Goal: Transaction & Acquisition: Obtain resource

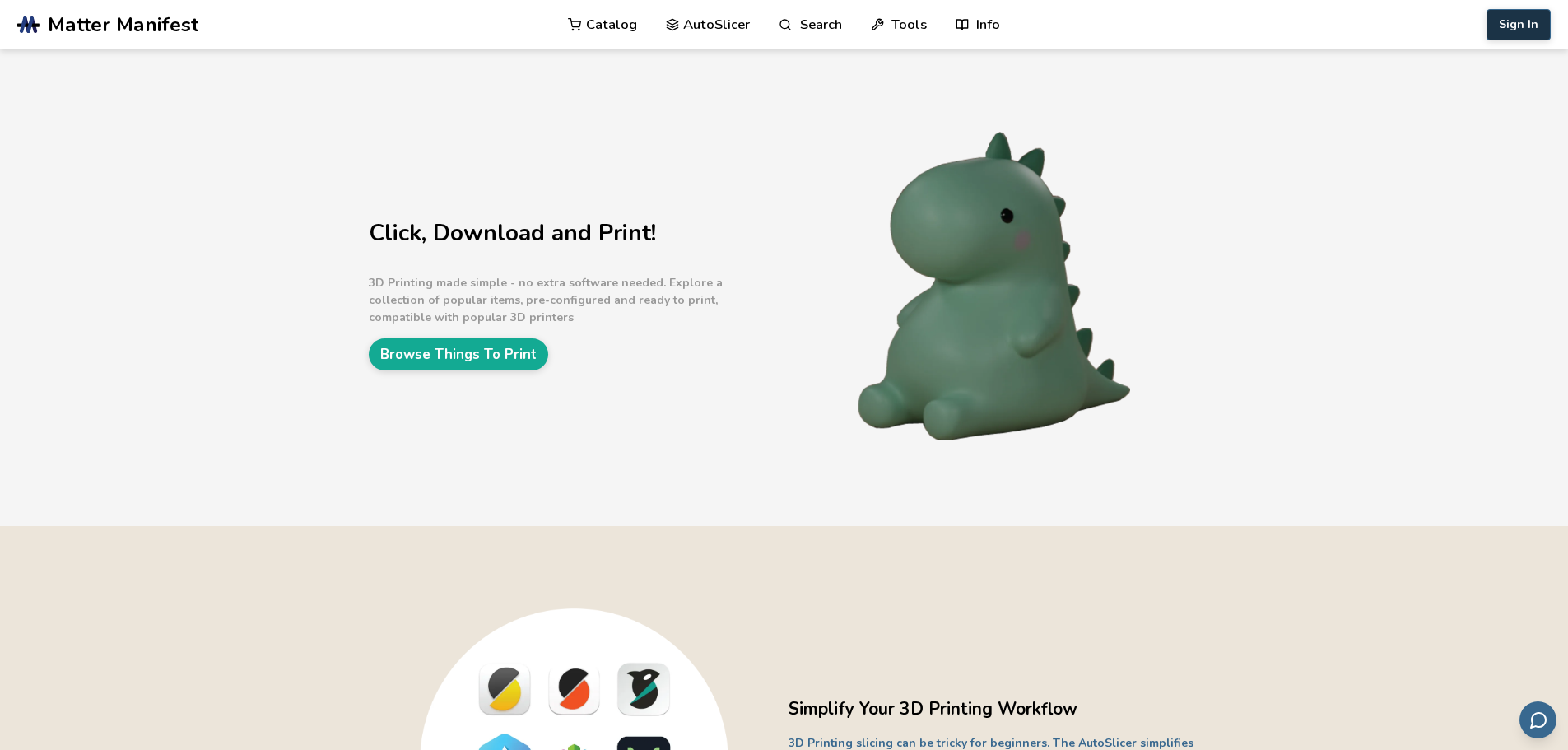
click at [1510, 28] on button "Sign In" at bounding box center [1519, 25] width 64 height 32
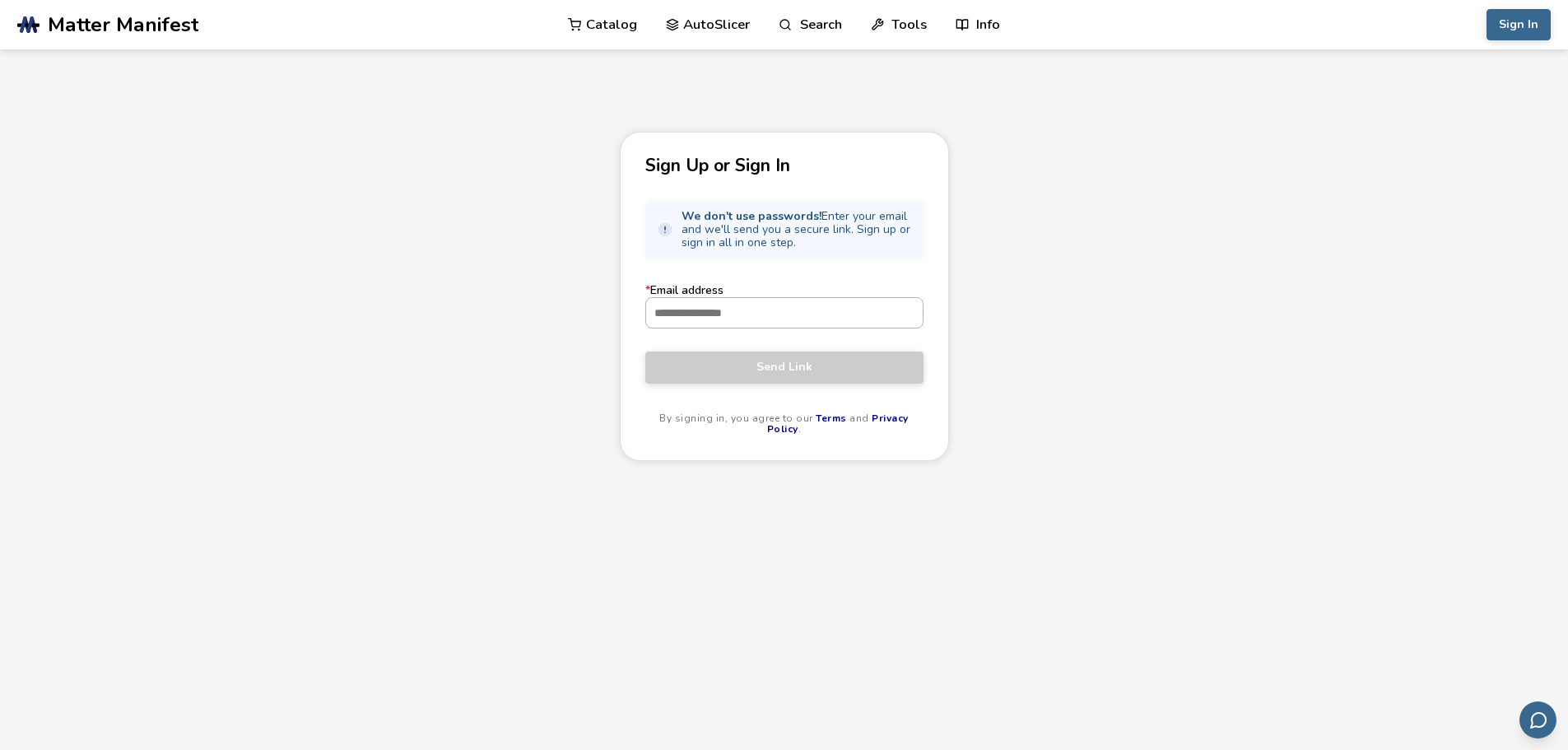
click at [747, 317] on input "* Email address" at bounding box center [784, 312] width 276 height 30
click at [628, 369] on div "Sign Up or Sign In We don't use passwords! Enter your email and we'll send you …" at bounding box center [784, 296] width 329 height 329
click at [757, 319] on input "* Email address" at bounding box center [784, 312] width 276 height 30
type input "**********"
click at [747, 374] on button "Send Link" at bounding box center [784, 366] width 278 height 32
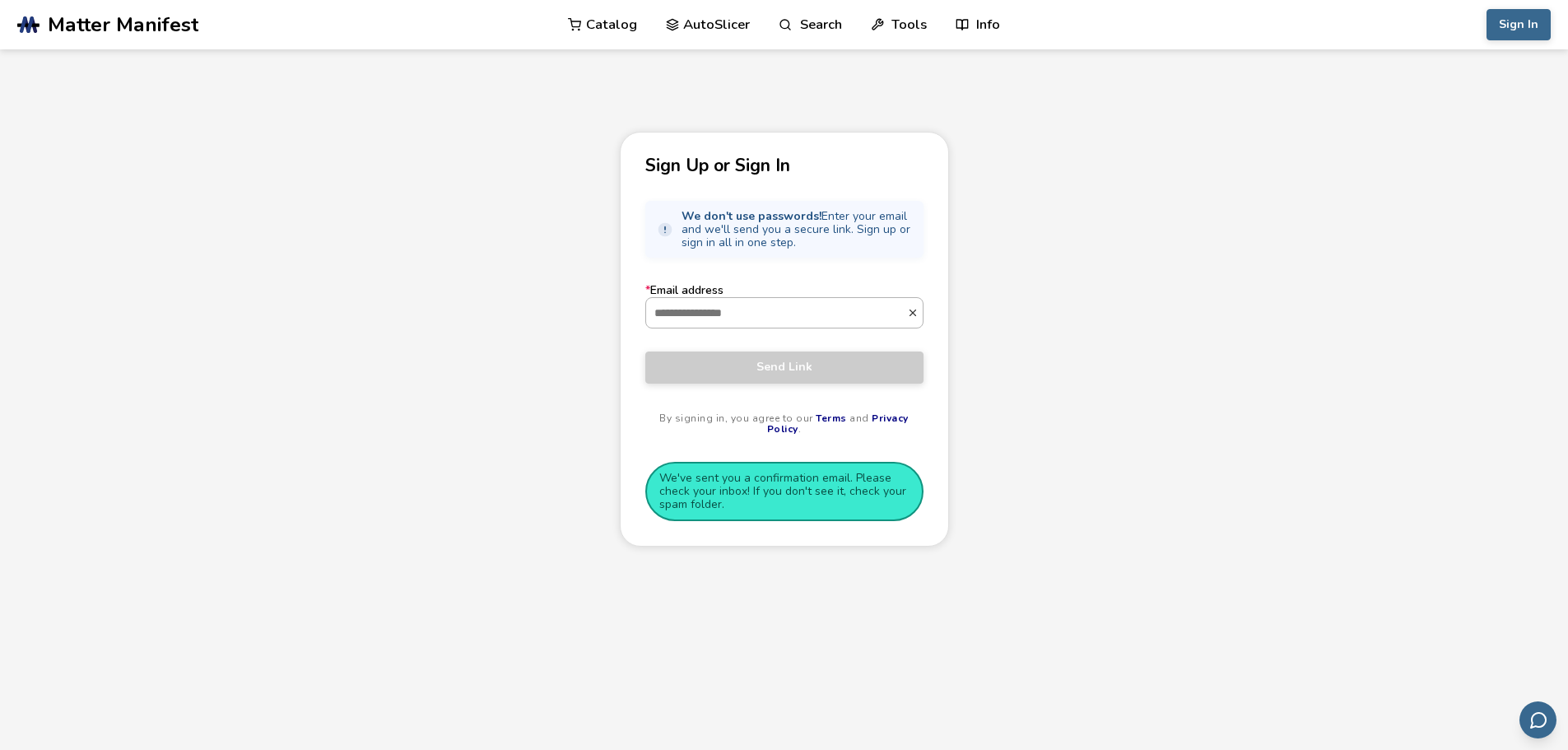
click at [750, 314] on input "* Email address" at bounding box center [777, 312] width 261 height 30
type input "**********"
click at [809, 366] on span "Send Link" at bounding box center [784, 366] width 253 height 13
click at [605, 23] on link "Catalog" at bounding box center [602, 25] width 69 height 49
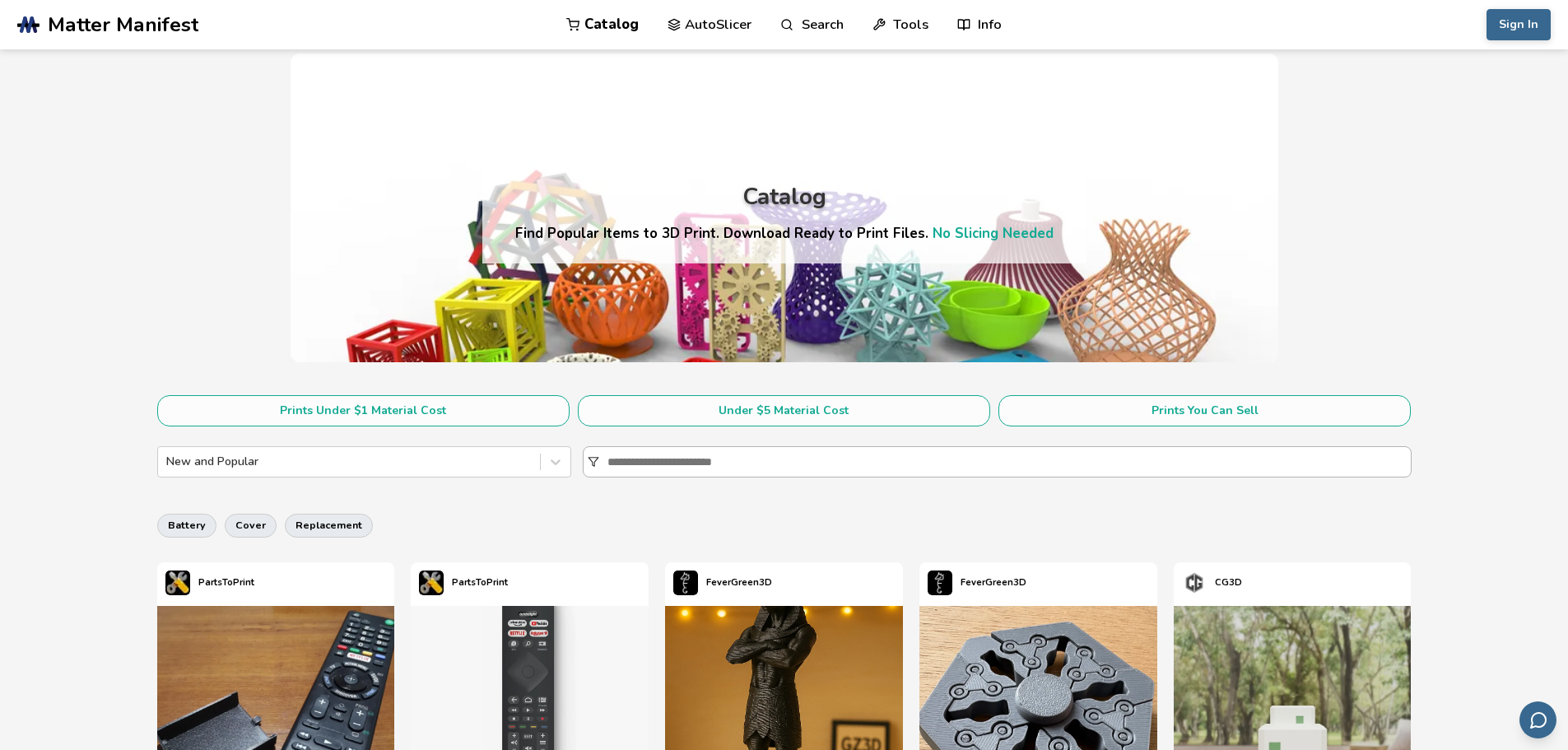
click at [838, 457] on input at bounding box center [1009, 461] width 803 height 30
type input "********"
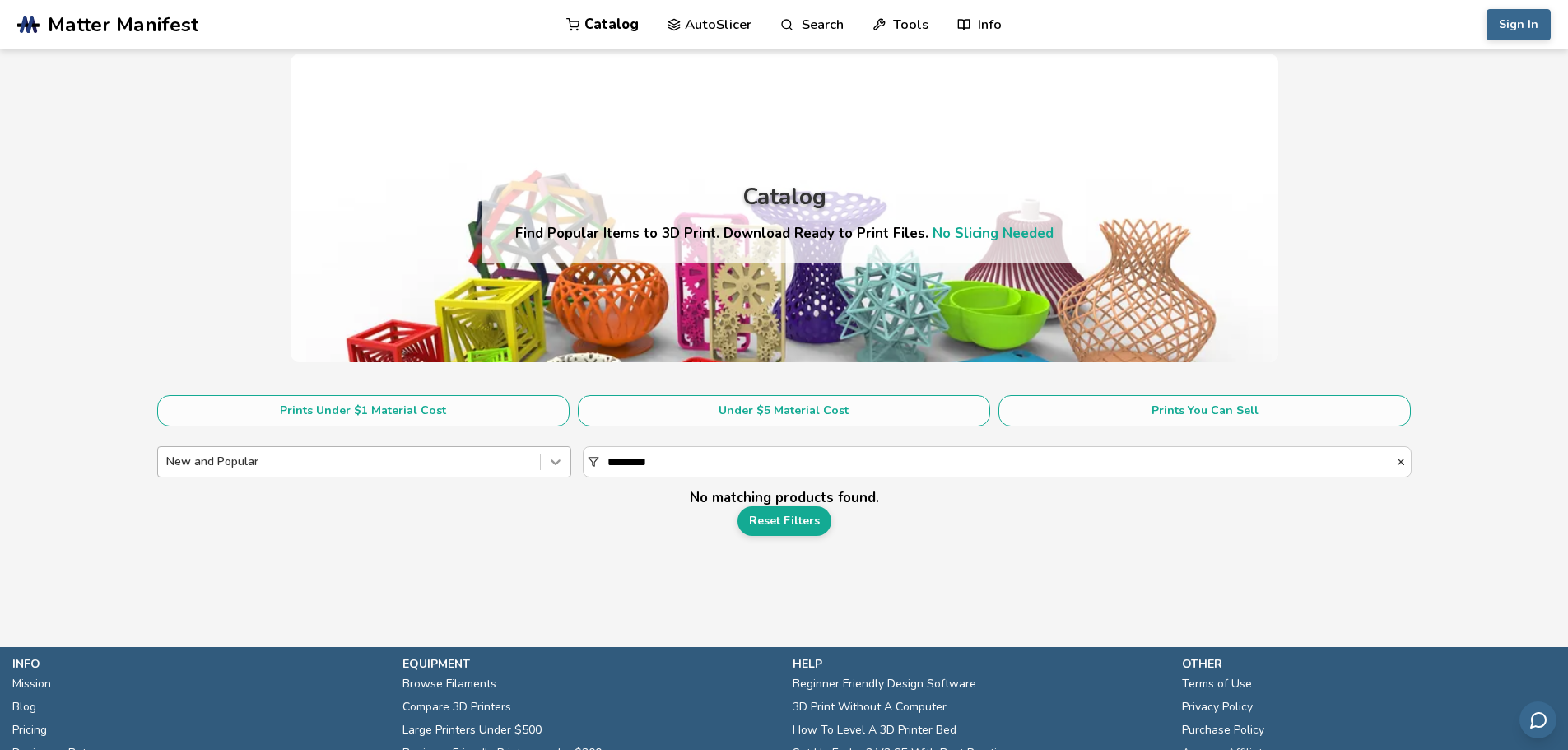
drag, startPoint x: 680, startPoint y: 458, endPoint x: 544, endPoint y: 457, distance: 136.0
click at [546, 459] on div "New and Popular ********" at bounding box center [784, 461] width 1254 height 32
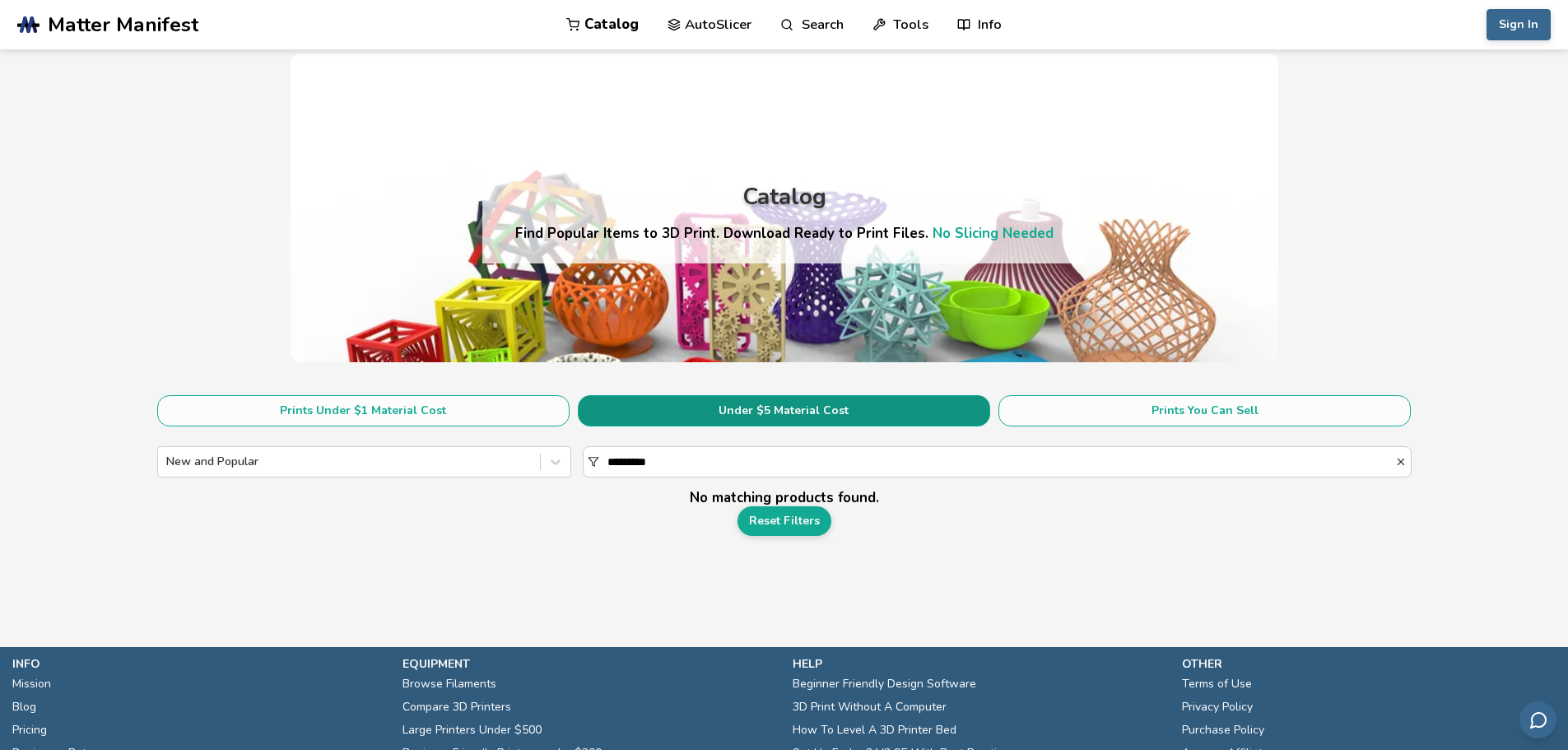
click at [746, 395] on button "Under $5 Material Cost" at bounding box center [784, 410] width 413 height 32
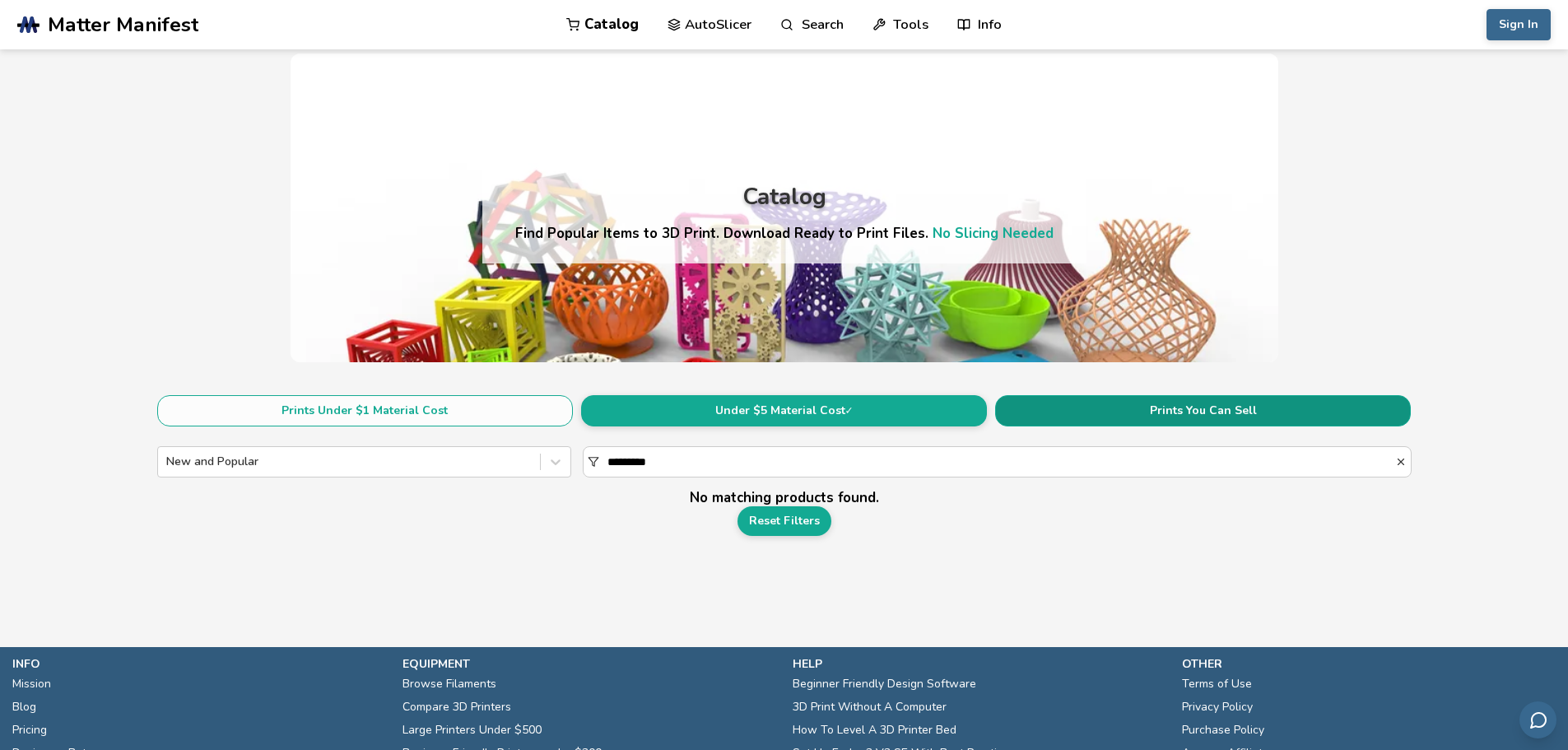
click at [1177, 412] on button "Prints You Can Sell" at bounding box center [1203, 410] width 416 height 32
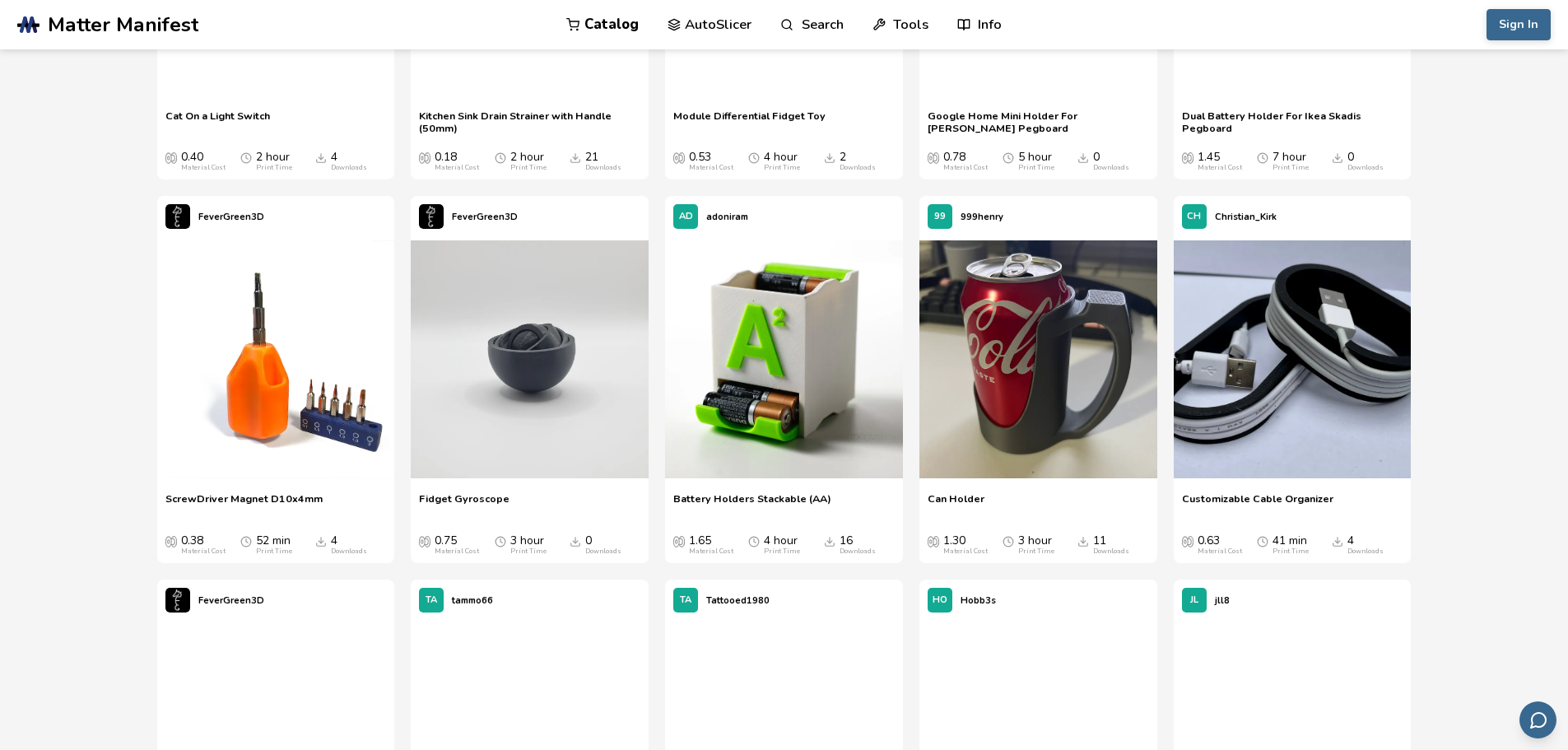
scroll to position [4607, 0]
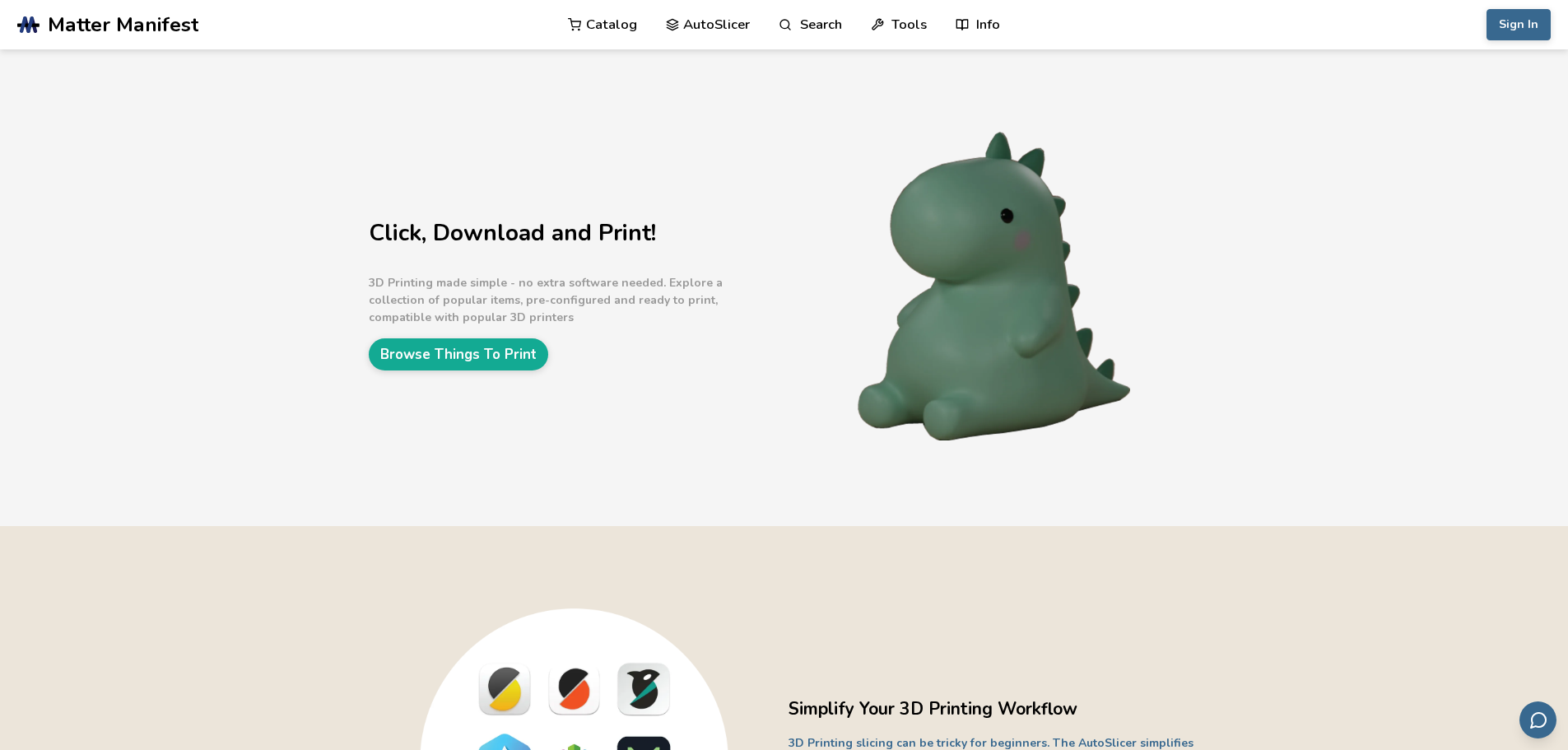
click at [605, 33] on link "Catalog" at bounding box center [602, 25] width 69 height 49
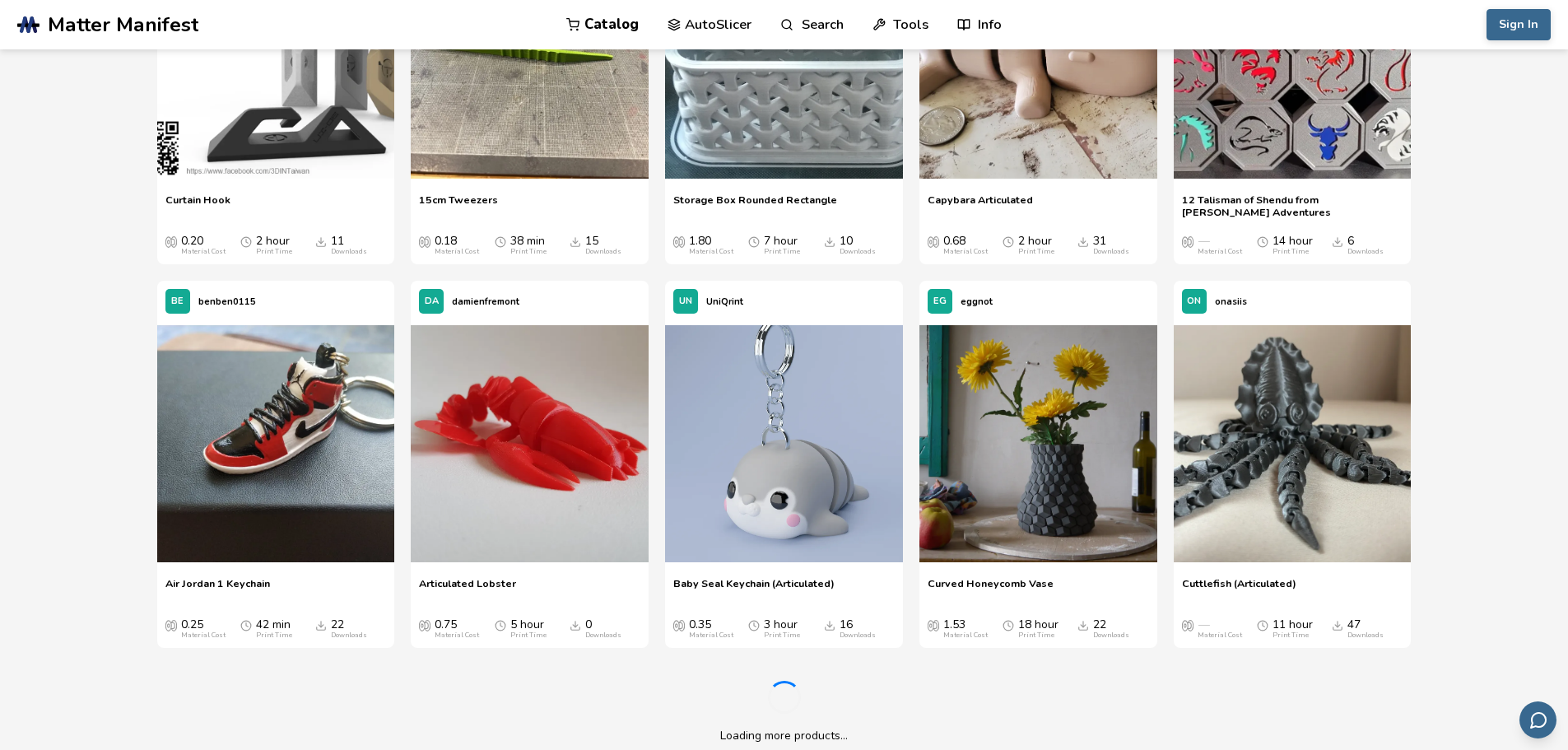
scroll to position [13741, 0]
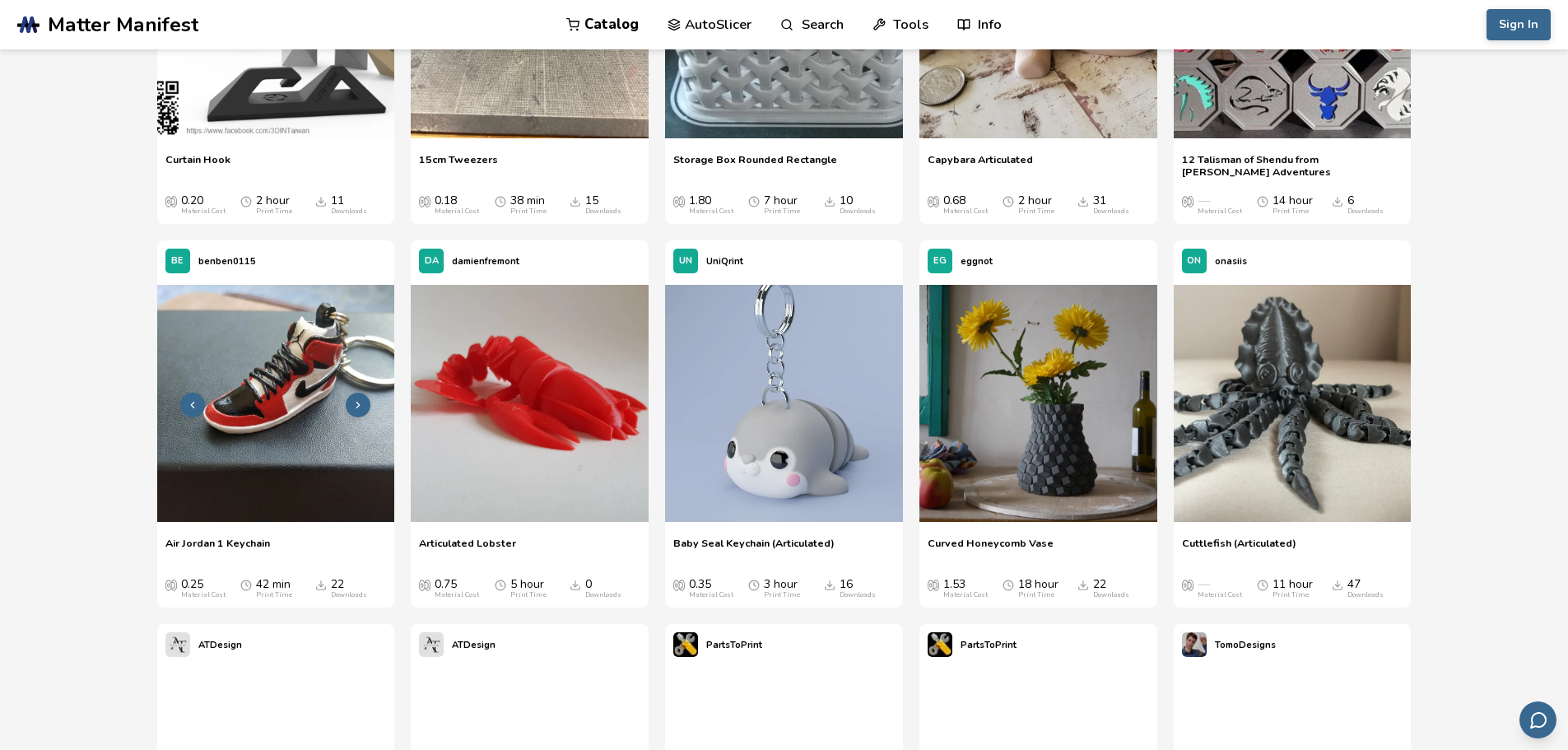
click at [290, 471] on img at bounding box center [275, 403] width 238 height 238
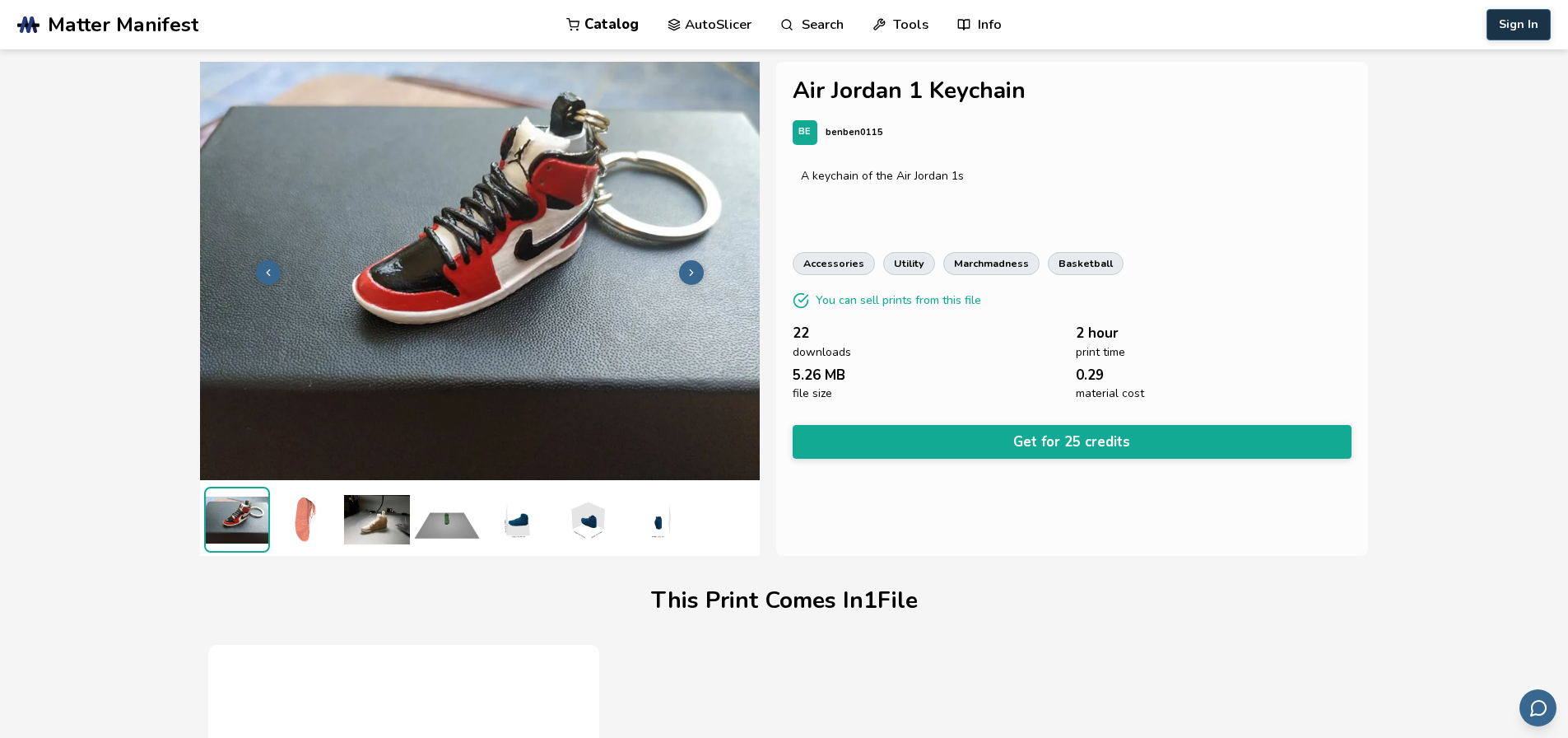
click at [1514, 29] on button "Sign In" at bounding box center [1519, 25] width 64 height 32
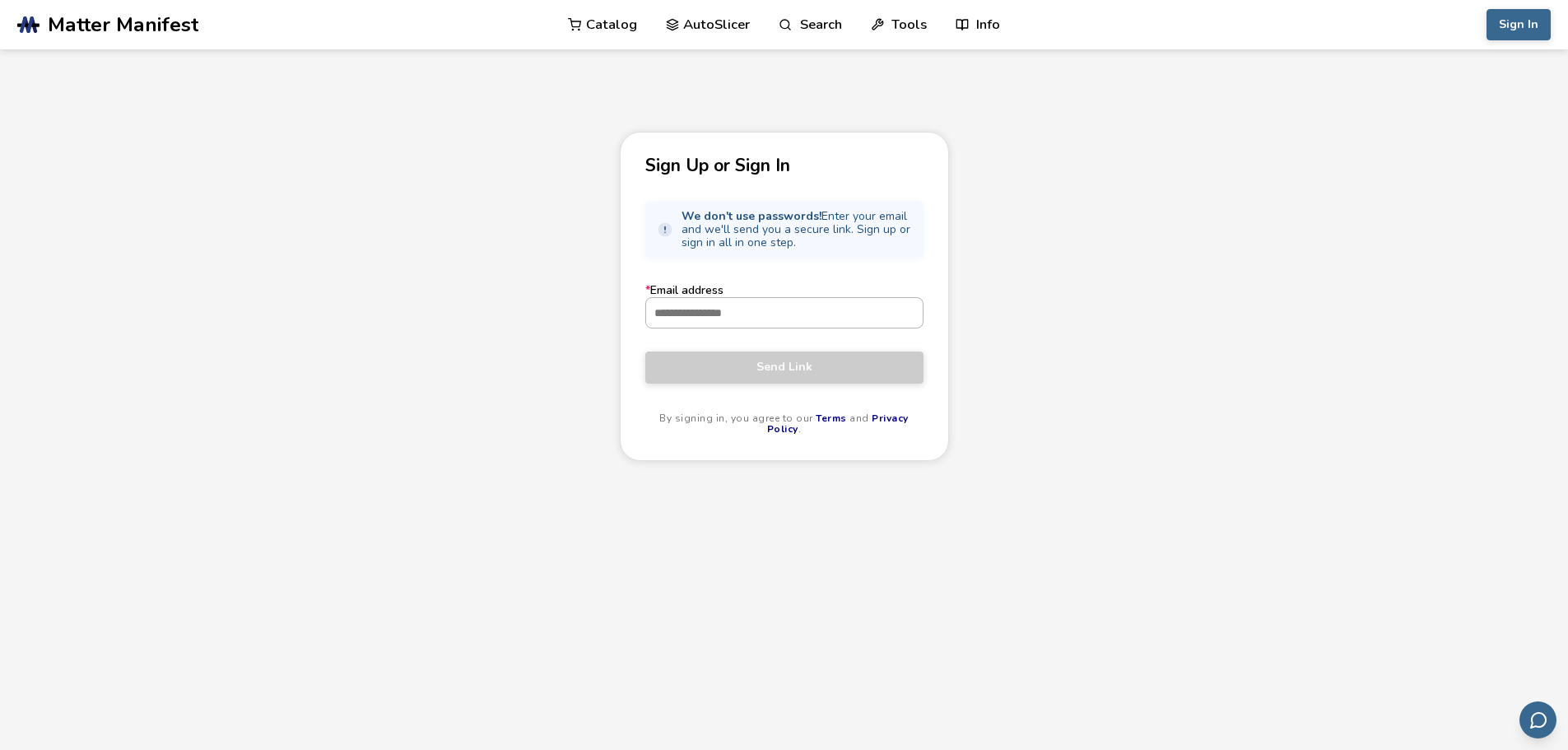
click at [772, 318] on input "* Email address" at bounding box center [784, 312] width 276 height 30
type input "**********"
click at [750, 369] on span "Send Link" at bounding box center [784, 366] width 253 height 13
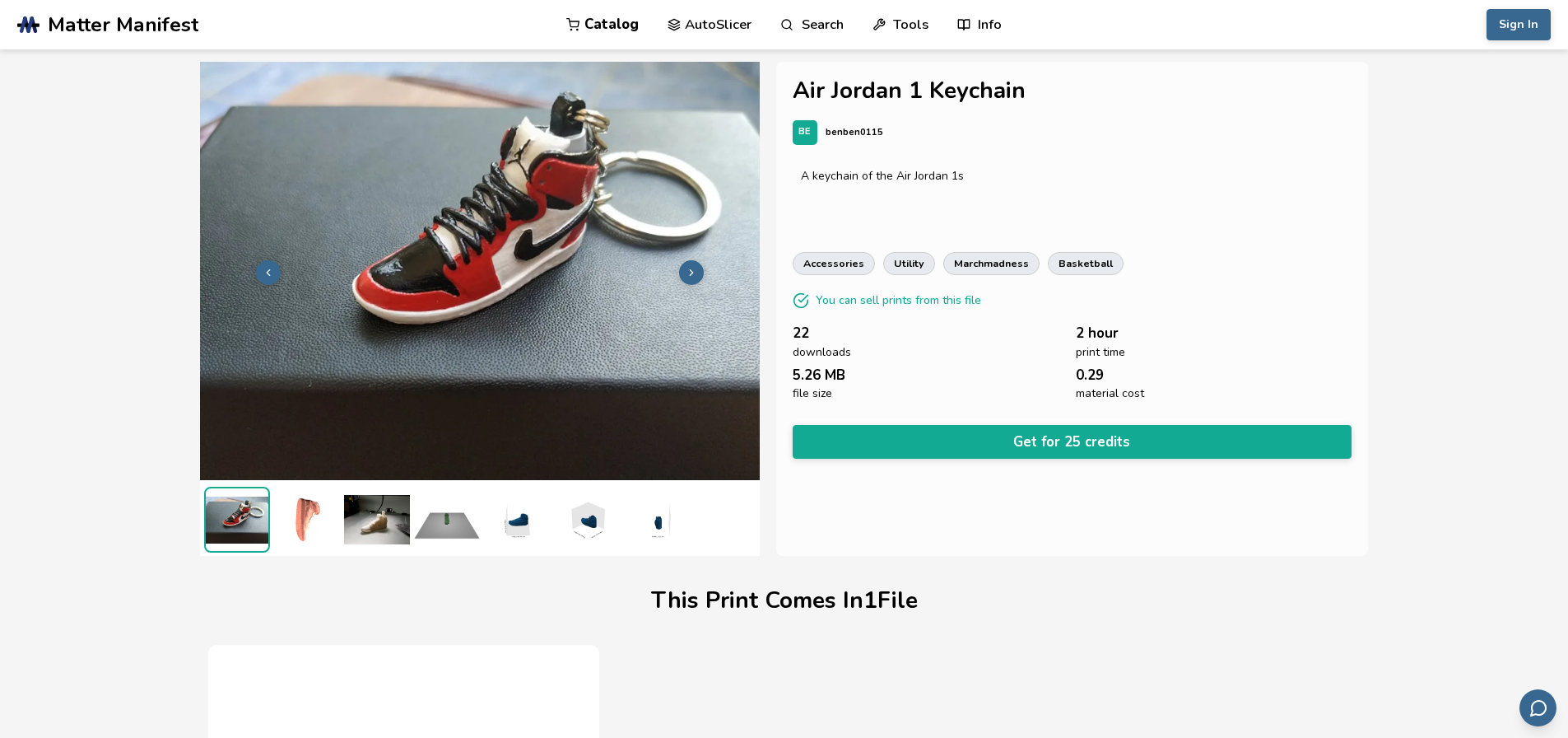
click at [395, 516] on img at bounding box center [377, 520] width 66 height 66
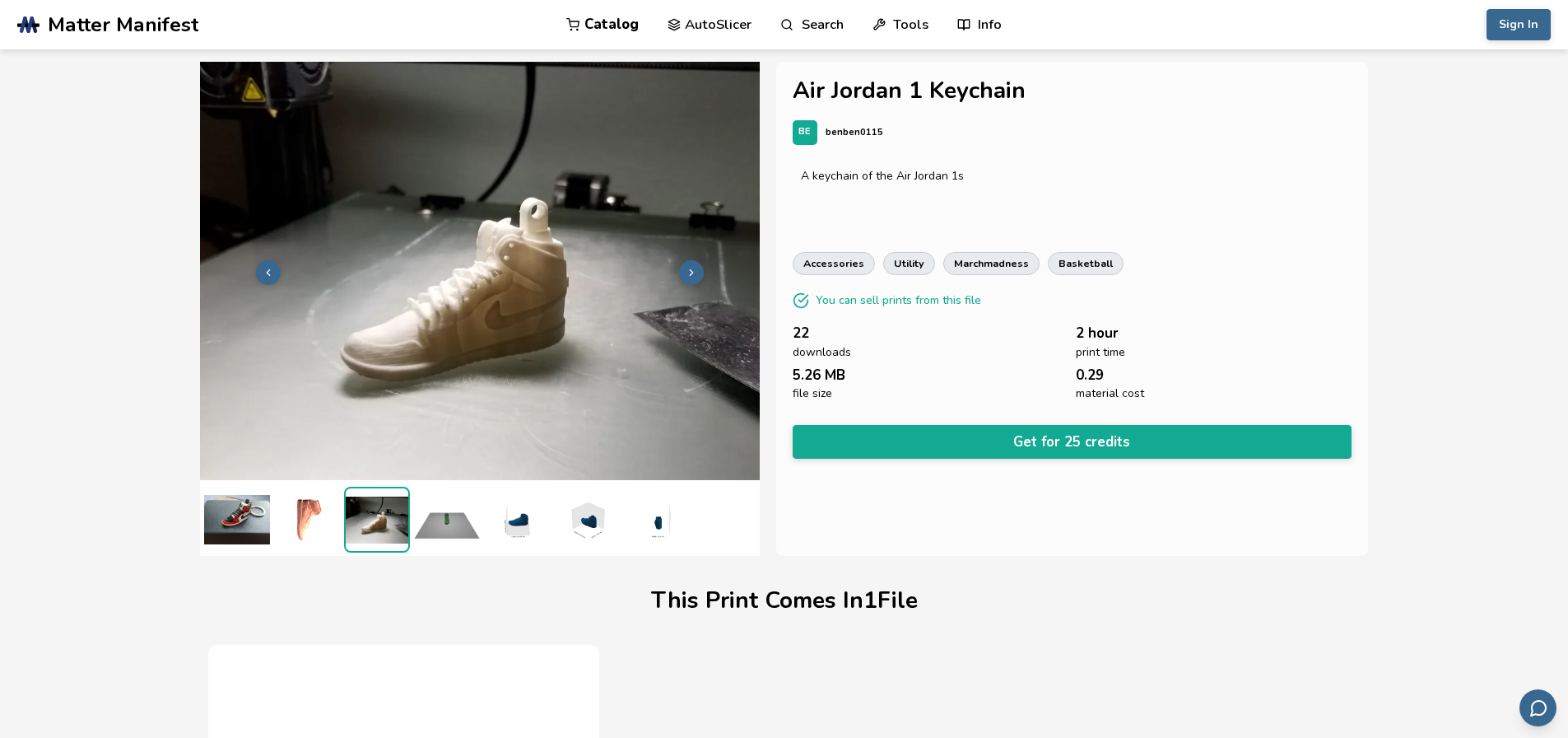
click at [465, 520] on img at bounding box center [447, 520] width 66 height 66
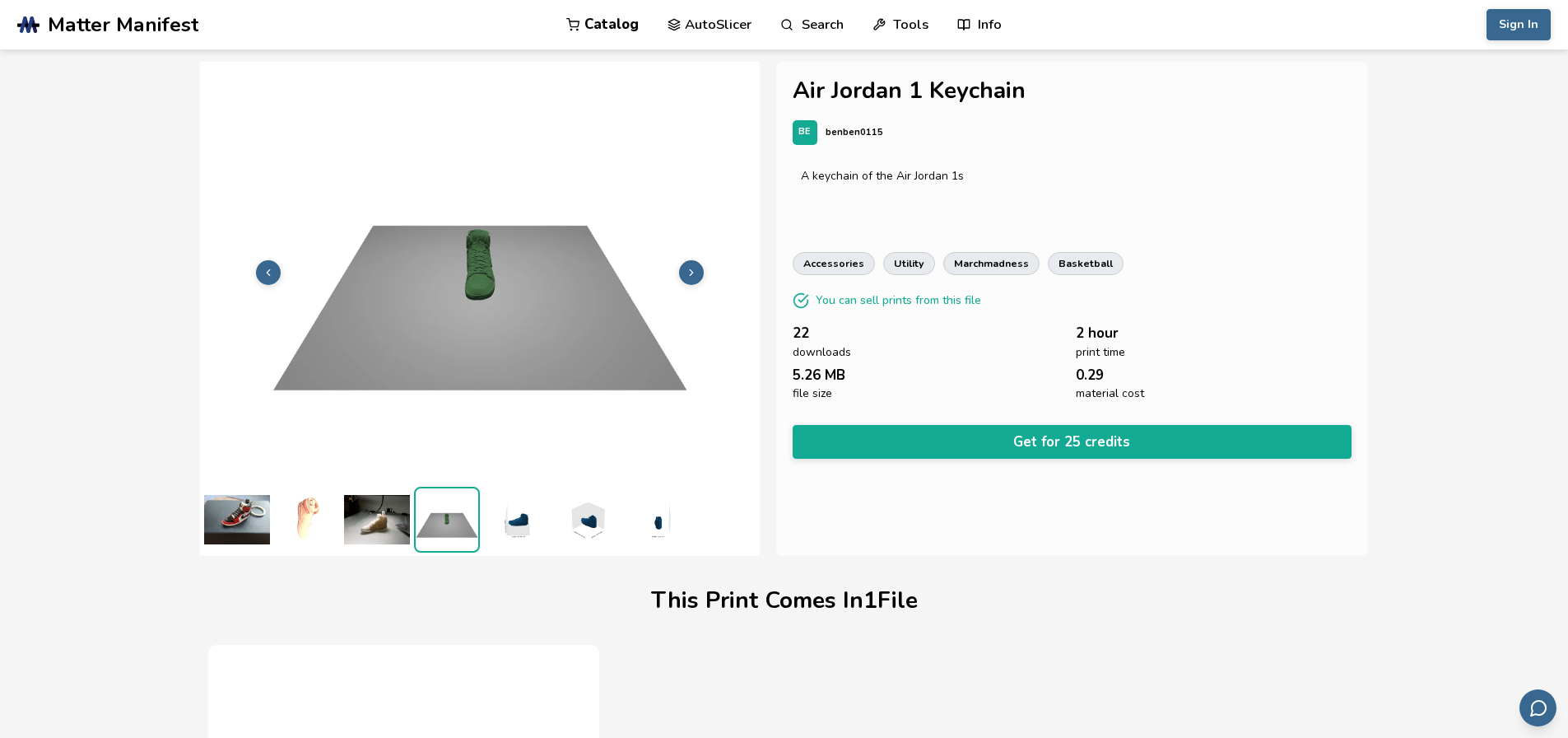
drag, startPoint x: 524, startPoint y: 527, endPoint x: 540, endPoint y: 523, distance: 16.5
click at [524, 527] on img at bounding box center [517, 520] width 66 height 66
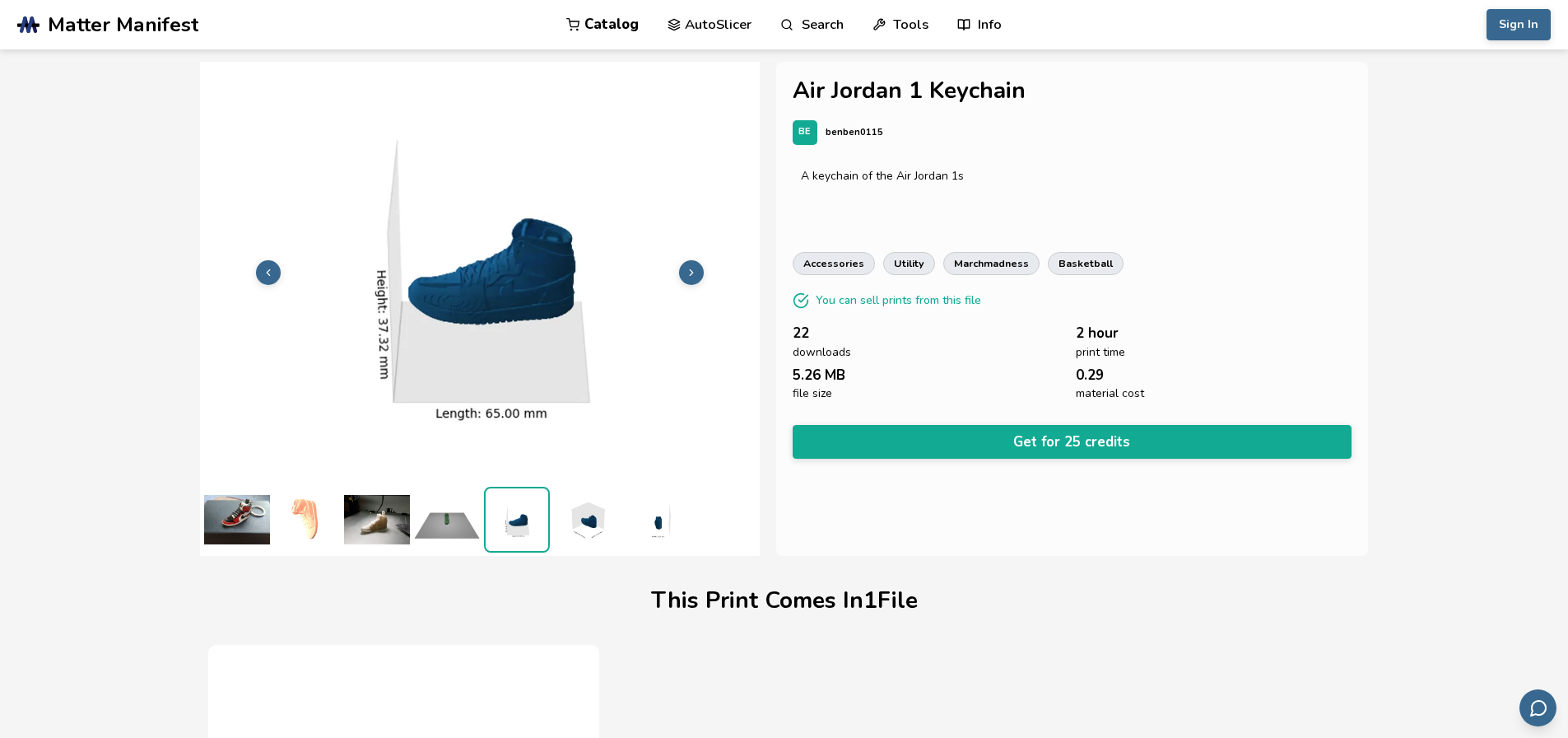
click at [591, 537] on img at bounding box center [587, 520] width 66 height 66
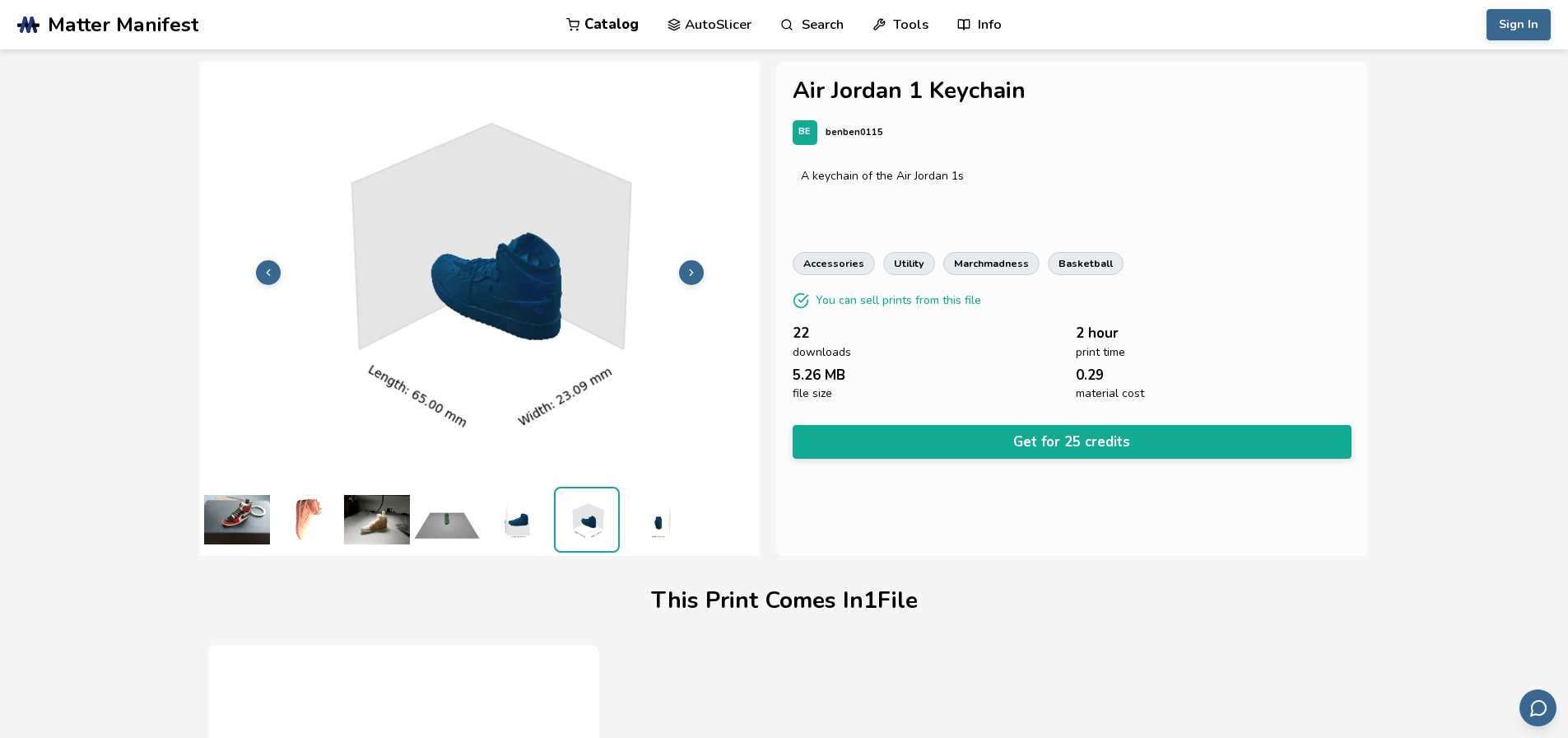
click at [661, 541] on img at bounding box center [657, 520] width 66 height 66
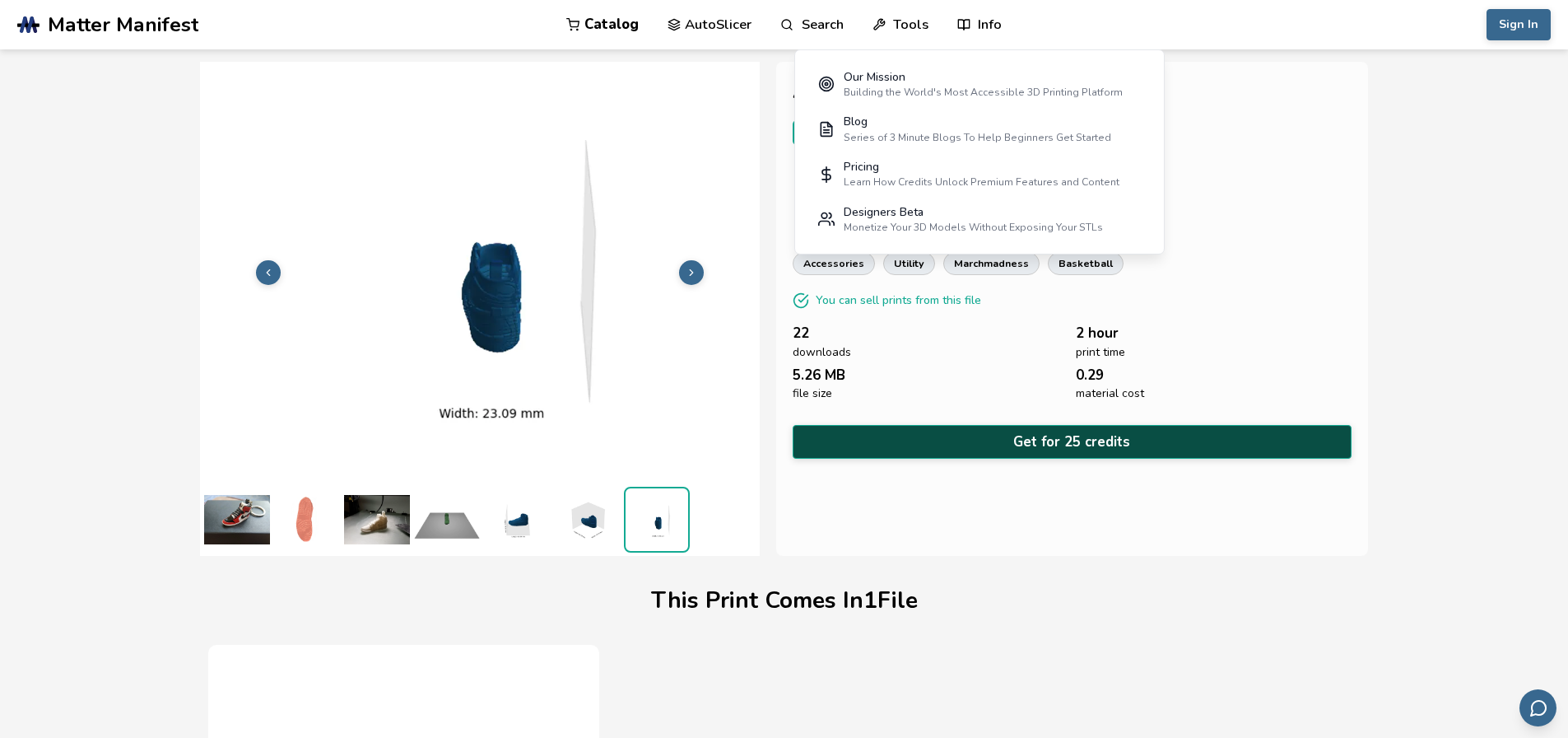
click at [1070, 438] on button "Get for 25 credits" at bounding box center [1073, 442] width 560 height 34
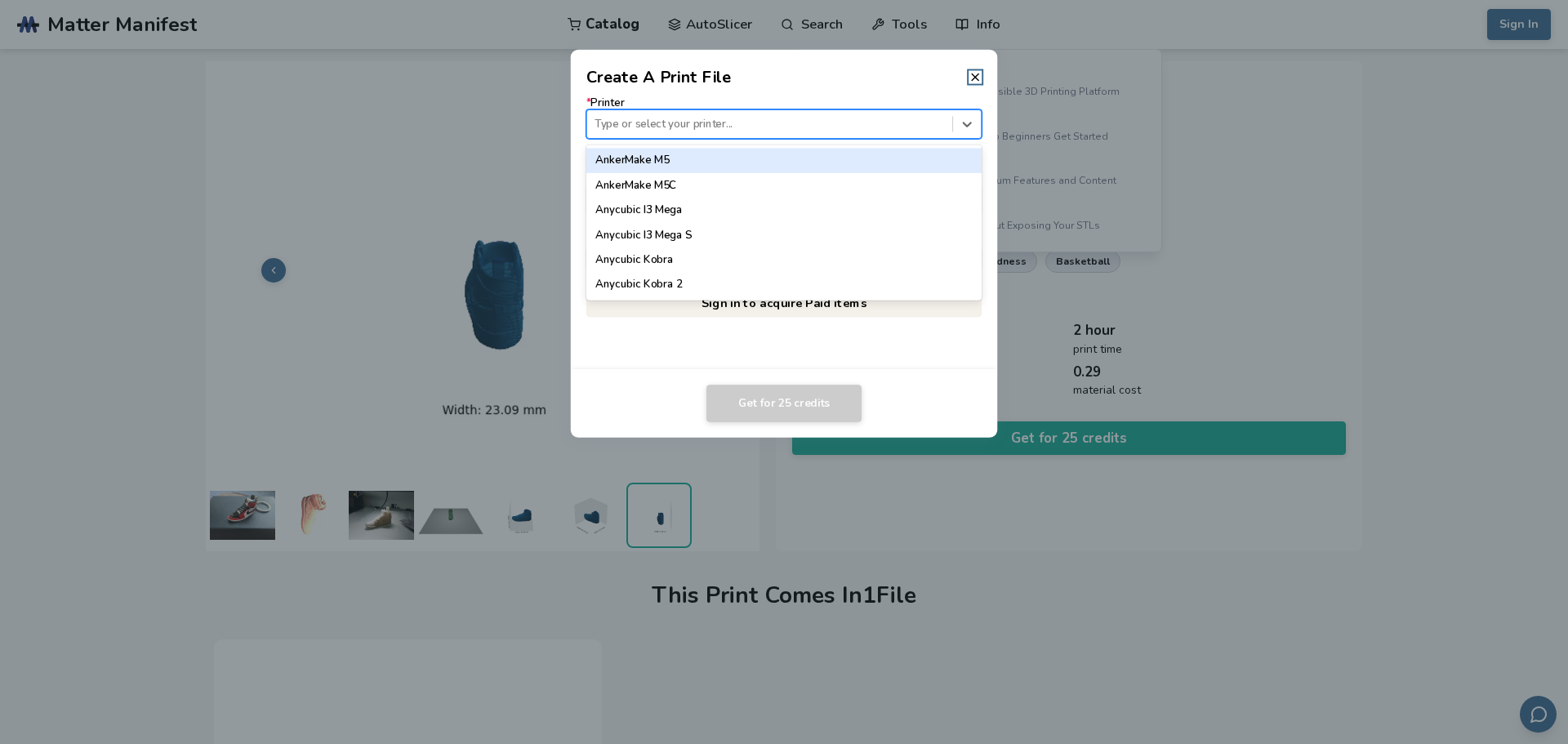
click at [684, 123] on div at bounding box center [769, 123] width 349 height 15
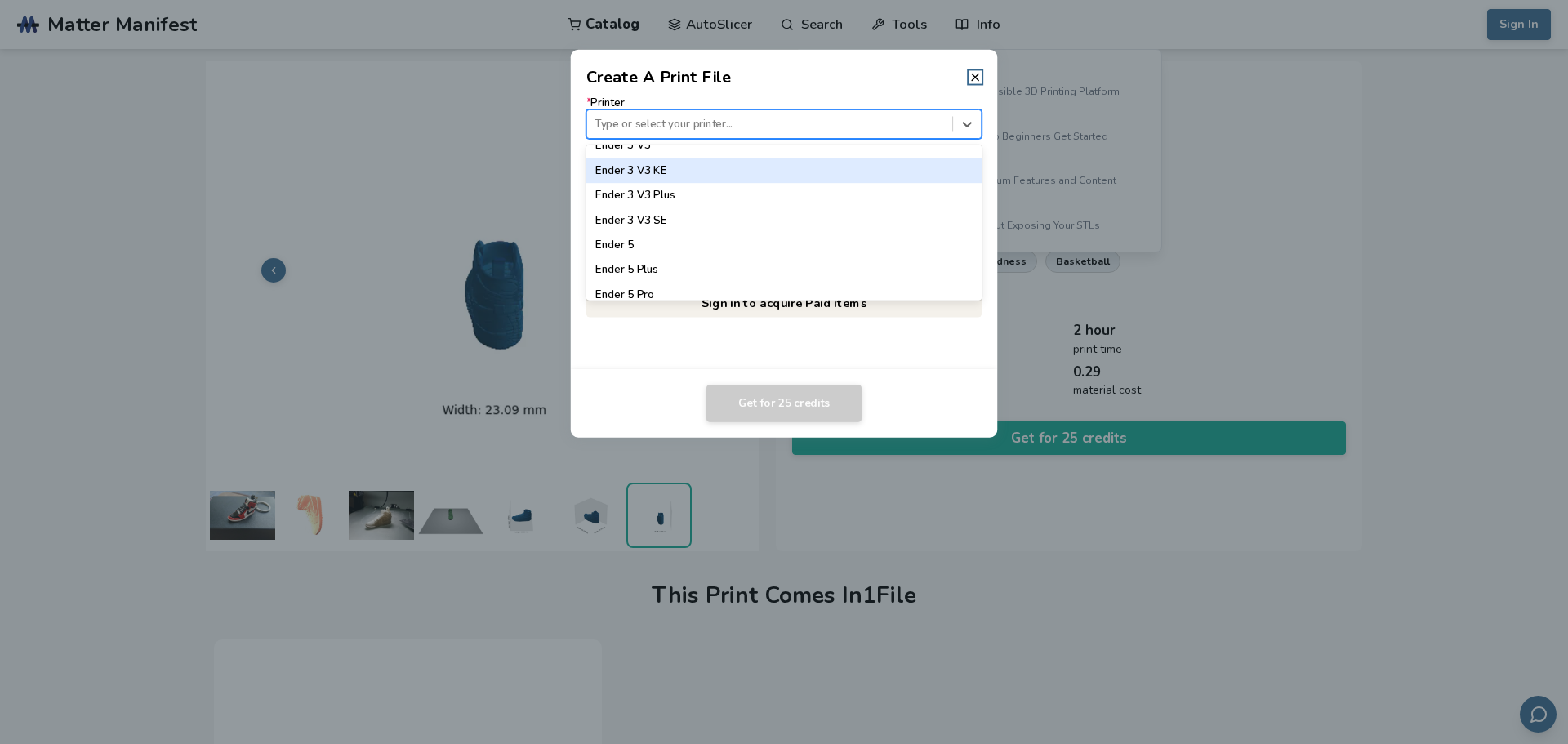
scroll to position [1143, 0]
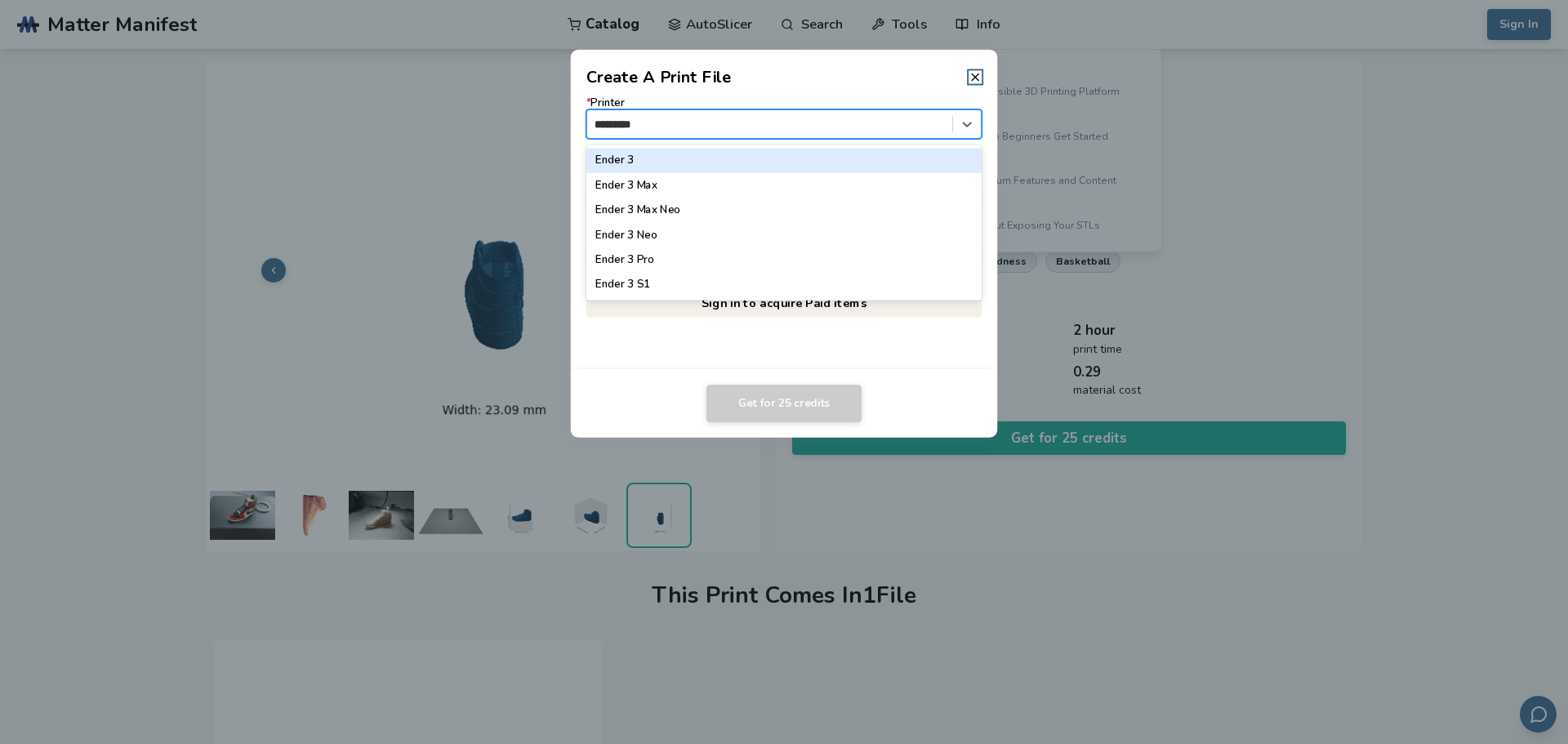
type input "**********"
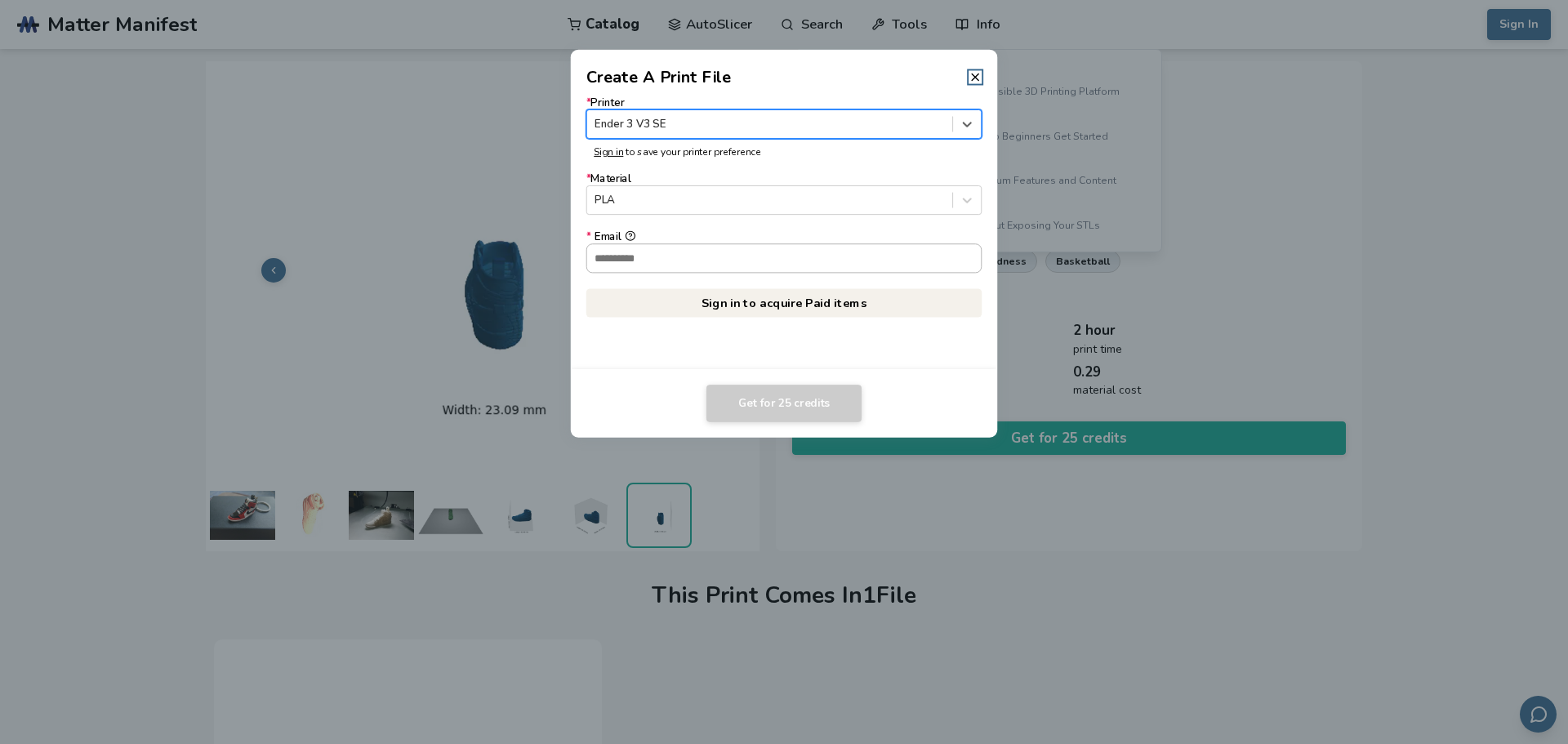
click at [677, 256] on input "* Email" at bounding box center [784, 258] width 394 height 28
type input "**********"
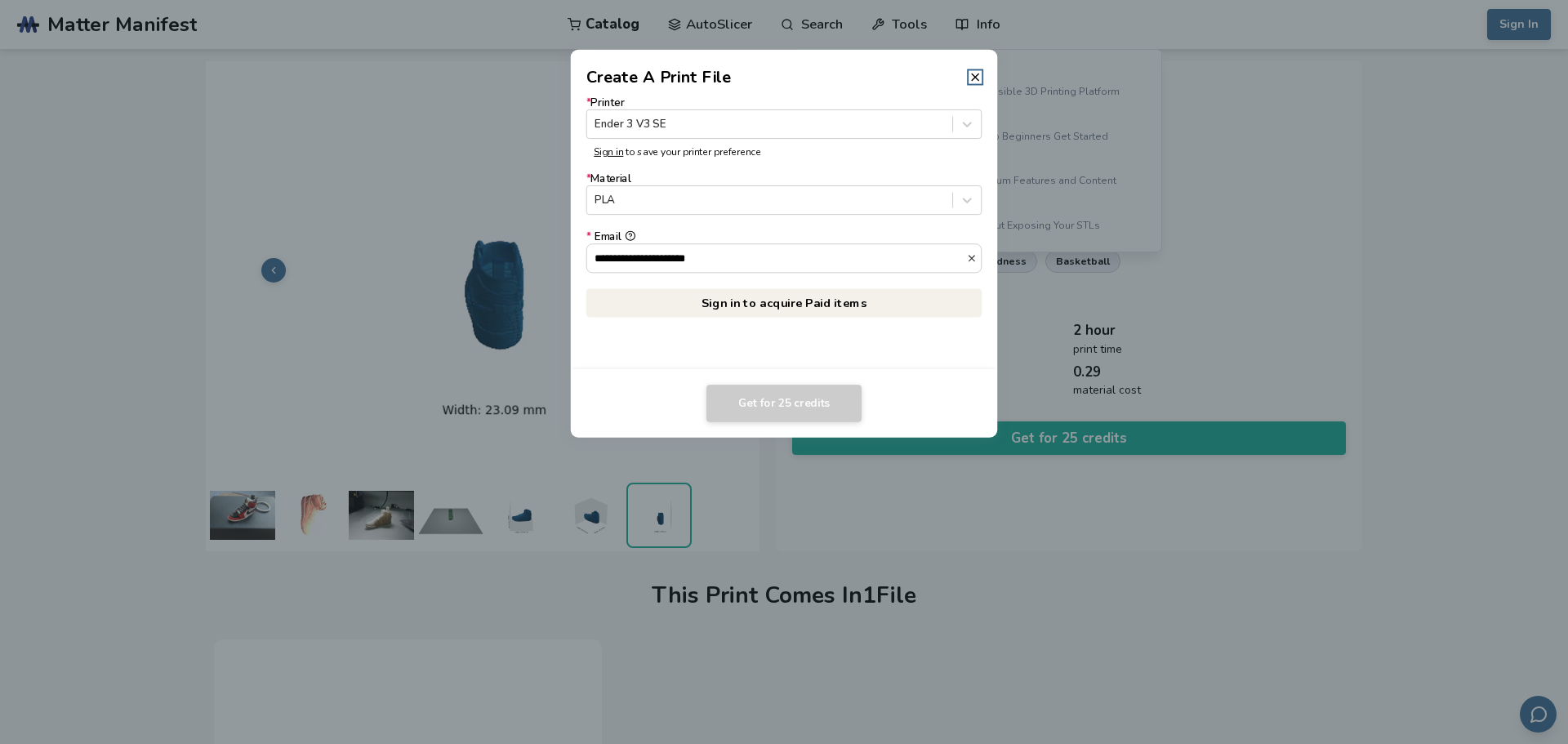
click at [694, 300] on link "Sign in to acquire Paid items" at bounding box center [784, 303] width 396 height 30
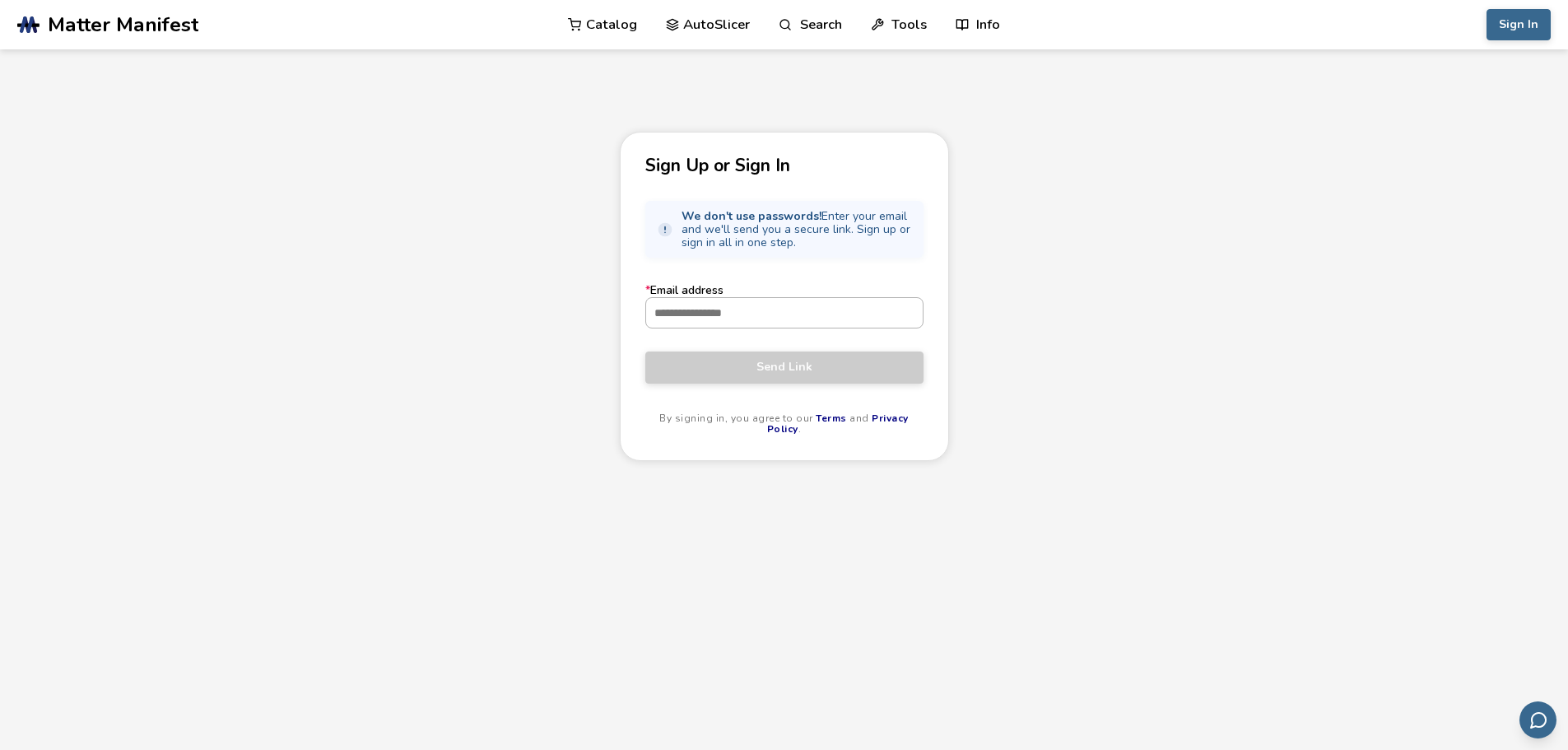
click at [703, 303] on input "* Email address" at bounding box center [784, 312] width 276 height 30
type input "**********"
click at [744, 367] on span "Send Link" at bounding box center [784, 366] width 253 height 13
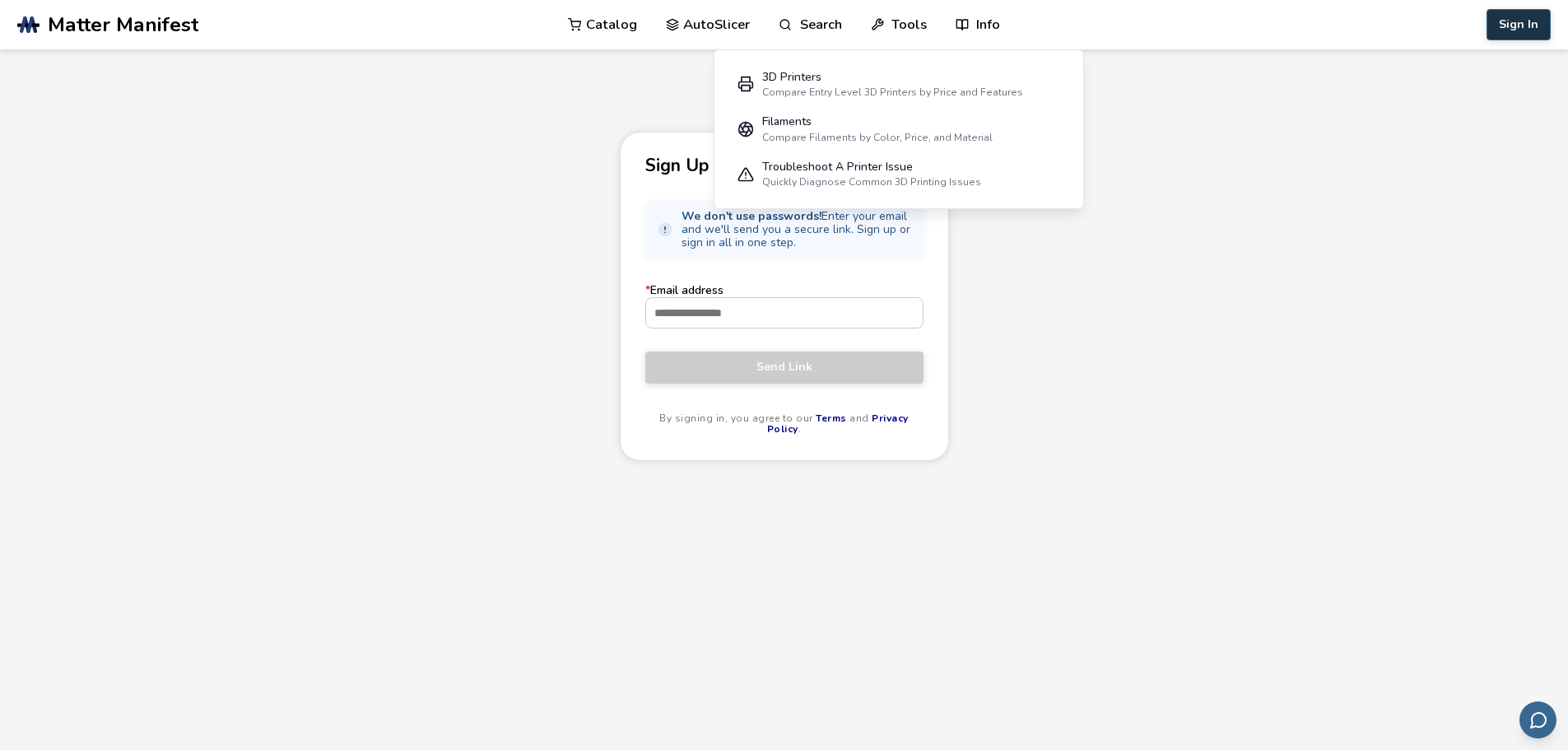
click at [1505, 24] on button "Sign In" at bounding box center [1519, 25] width 64 height 32
click at [1513, 24] on button "Sign In" at bounding box center [1519, 25] width 64 height 32
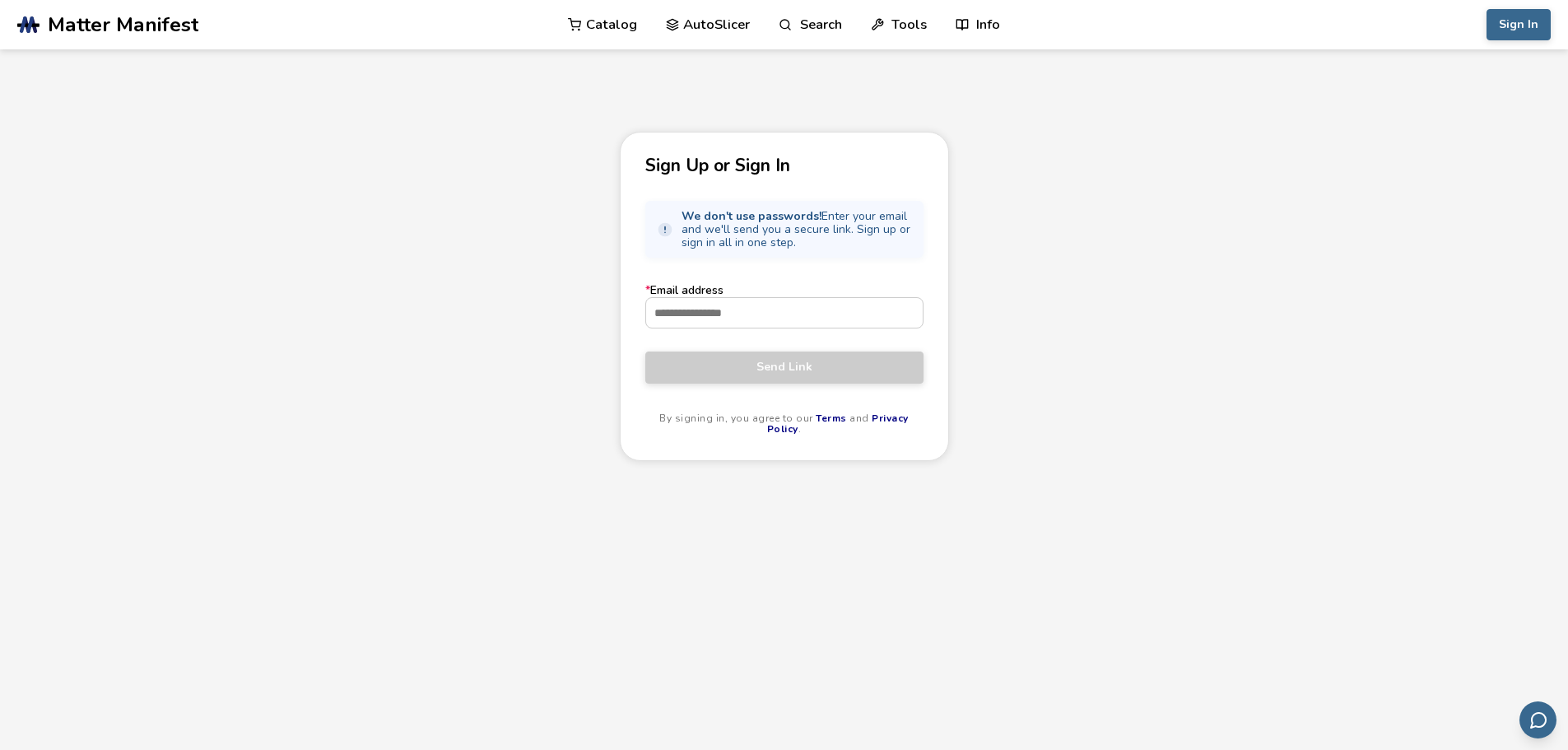
click at [144, 26] on span "Matter Manifest" at bounding box center [123, 24] width 151 height 23
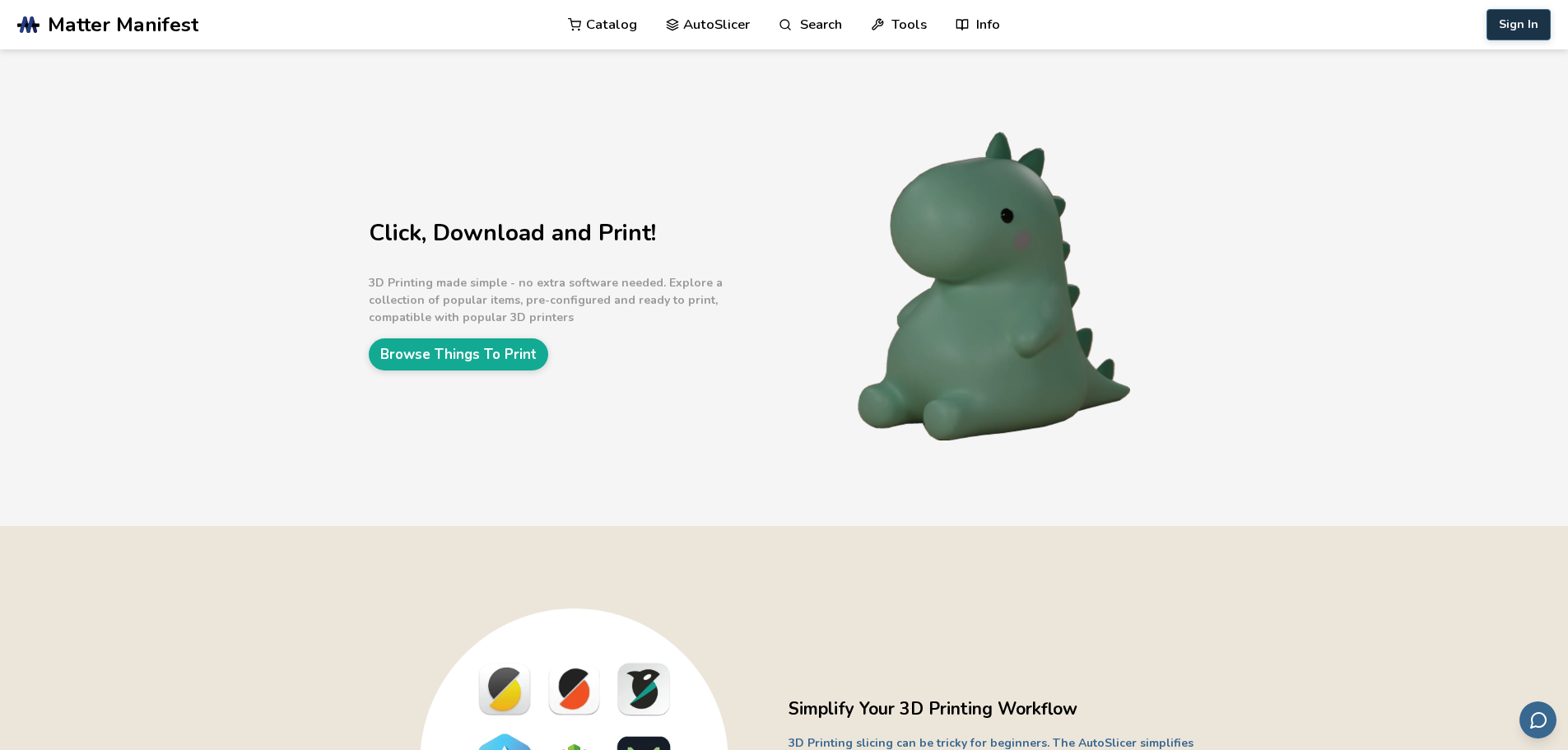
click at [1542, 24] on button "Sign In" at bounding box center [1519, 25] width 64 height 32
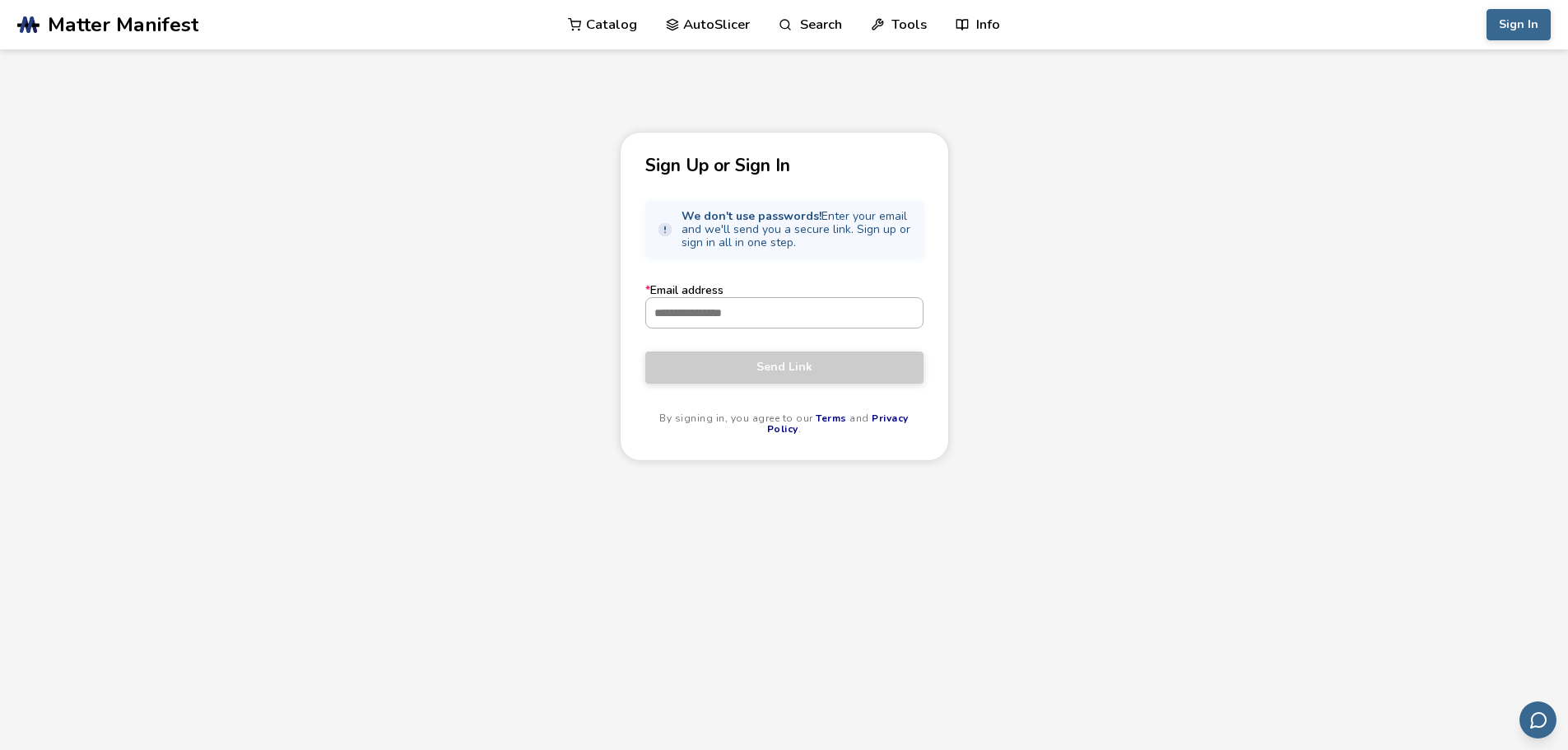
click at [738, 313] on input "* Email address" at bounding box center [784, 312] width 276 height 30
type input "**********"
click at [782, 369] on span "Send Link" at bounding box center [784, 366] width 253 height 13
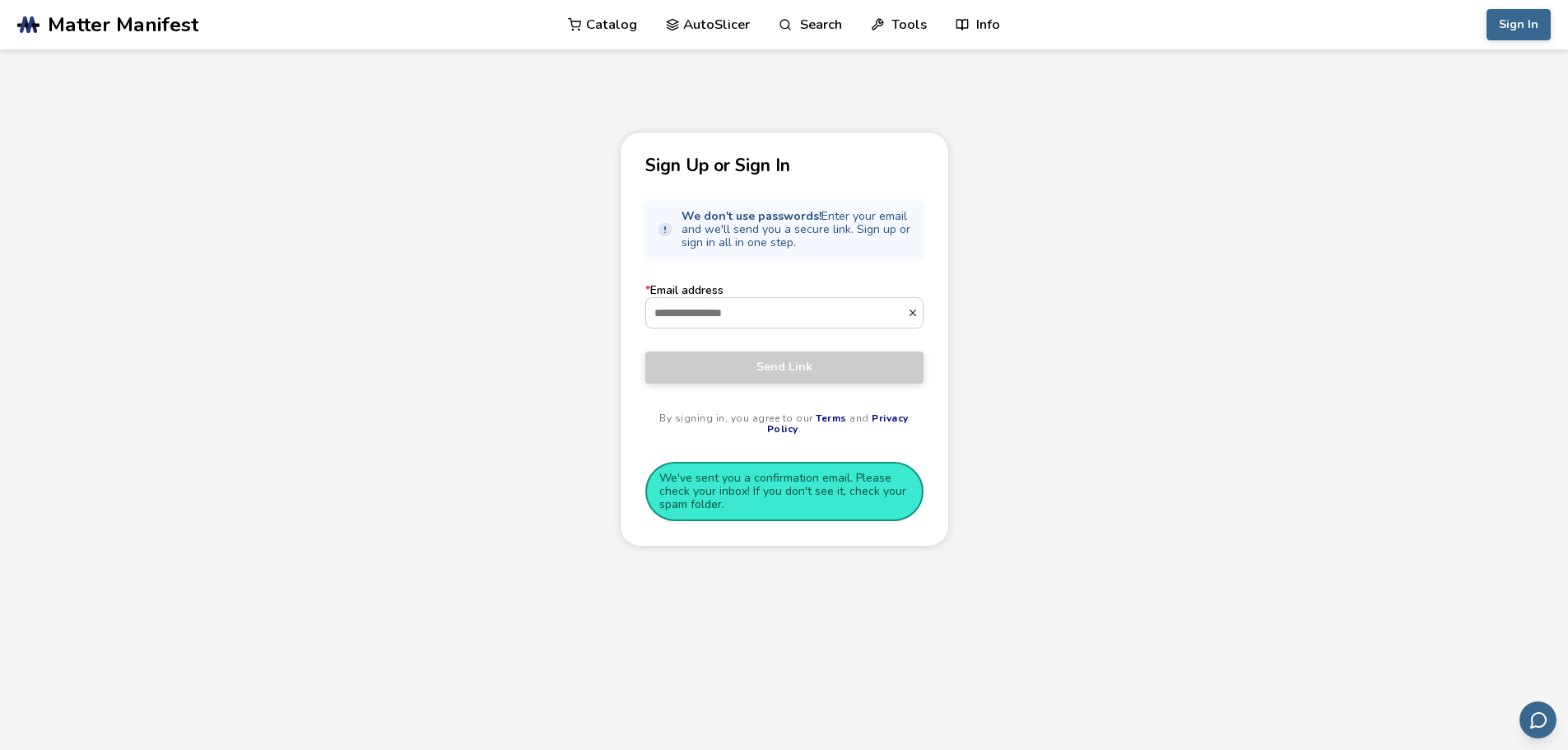
click at [58, 14] on span "Matter Manifest" at bounding box center [123, 24] width 151 height 23
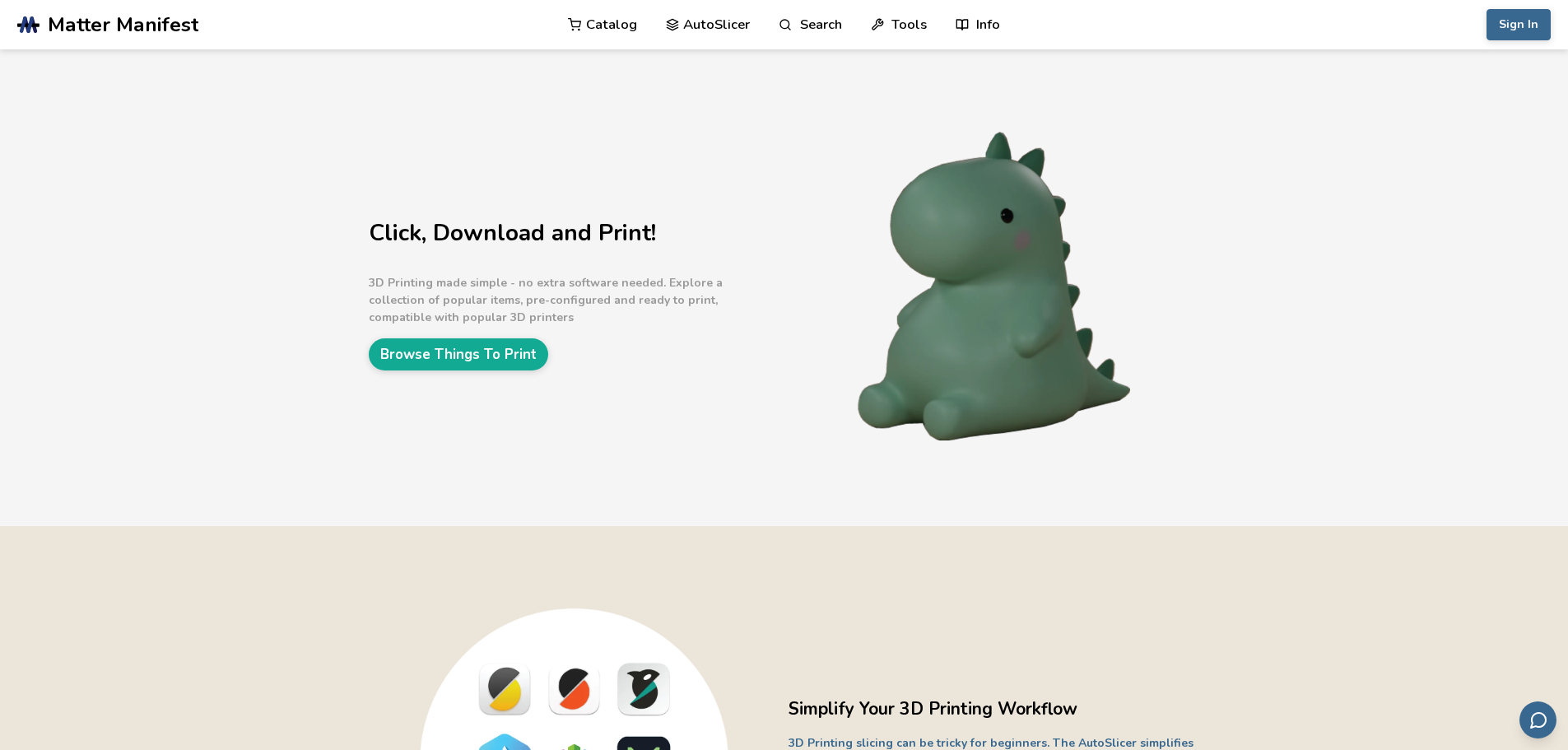
click at [67, 25] on span "Matter Manifest" at bounding box center [123, 24] width 151 height 23
click at [134, 26] on span "Matter Manifest" at bounding box center [123, 24] width 151 height 23
click at [1507, 34] on button "Sign In" at bounding box center [1519, 25] width 64 height 32
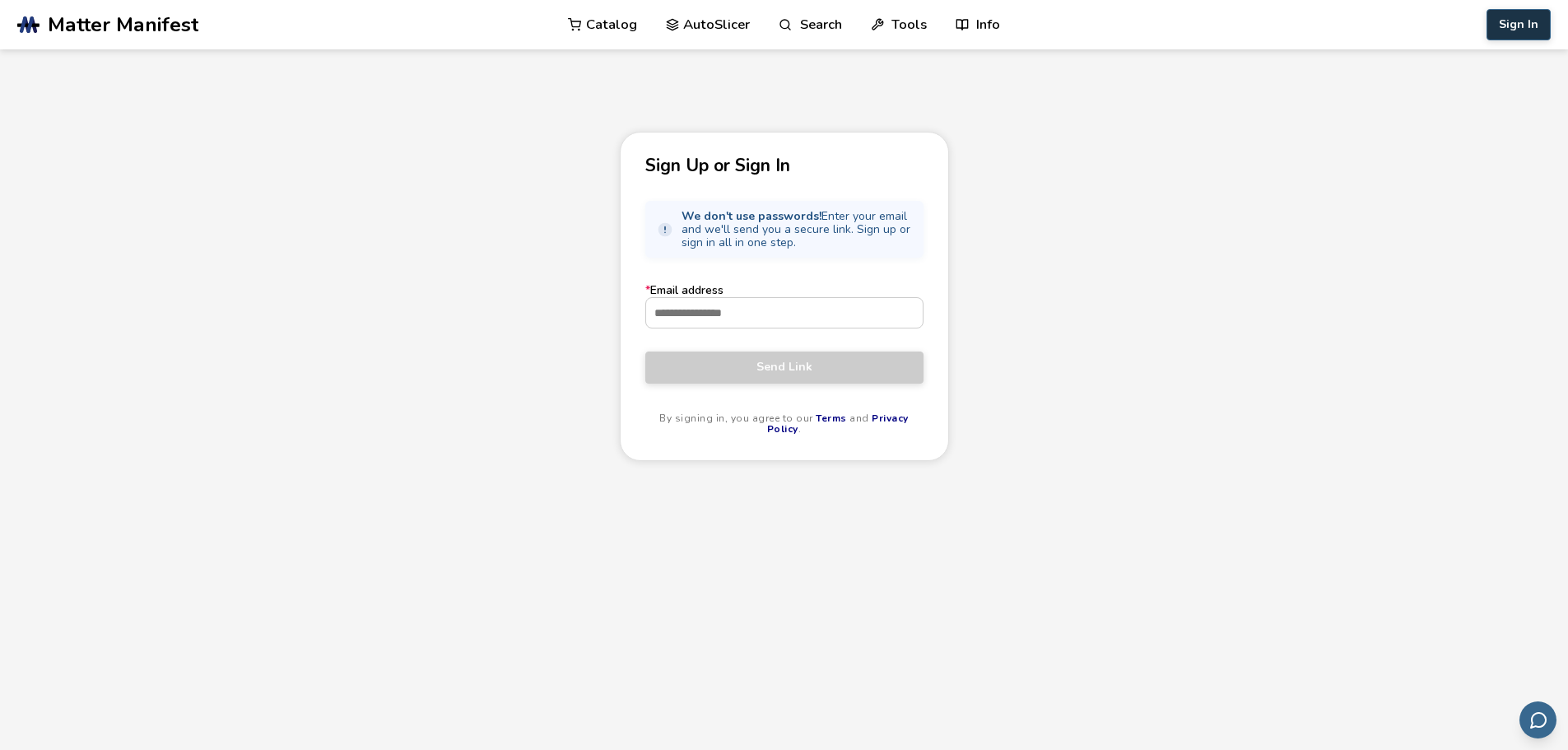
click at [1525, 26] on button "Sign In" at bounding box center [1519, 25] width 64 height 32
click at [771, 325] on input "* Email address" at bounding box center [784, 312] width 276 height 30
type input "**********"
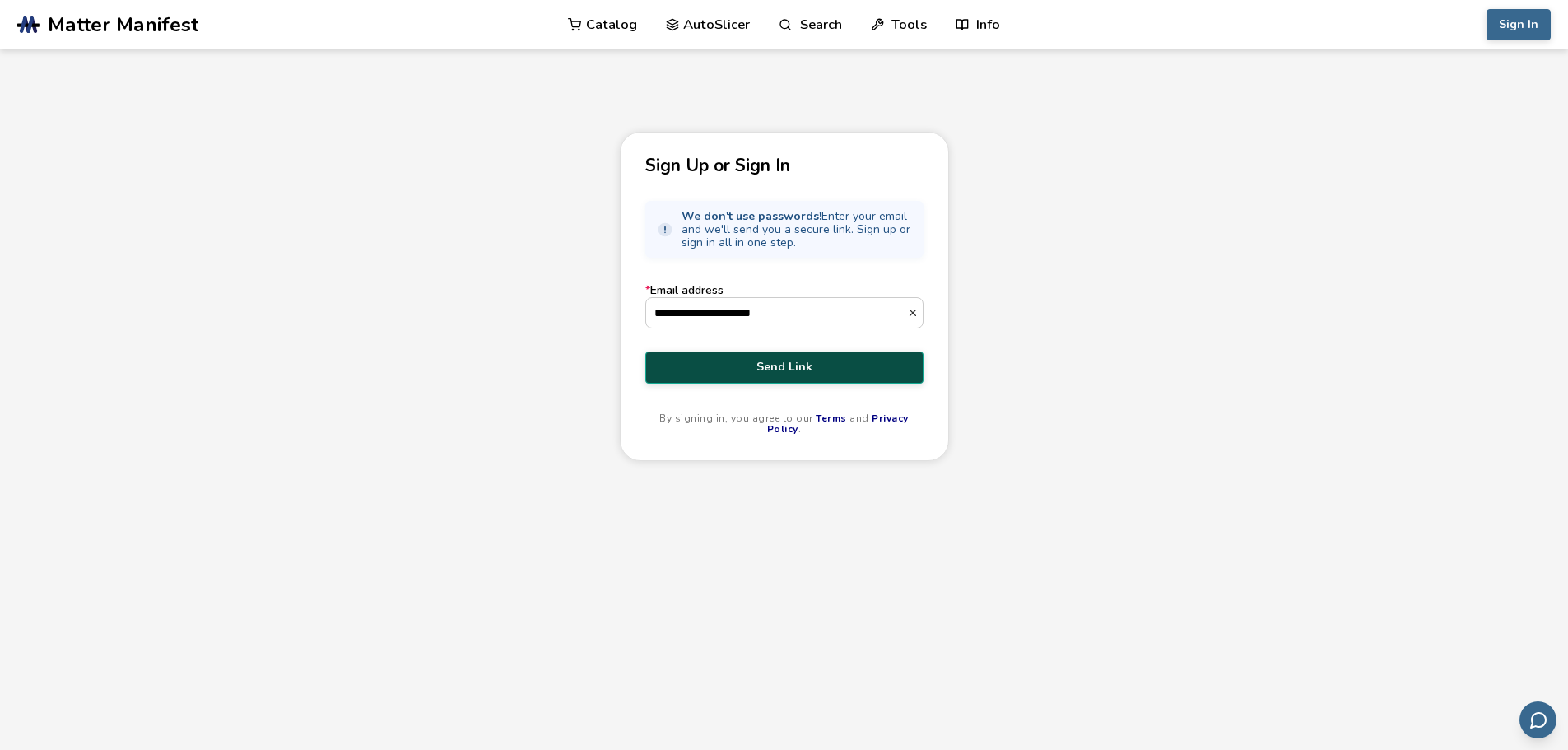
click at [743, 370] on span "Send Link" at bounding box center [784, 366] width 253 height 13
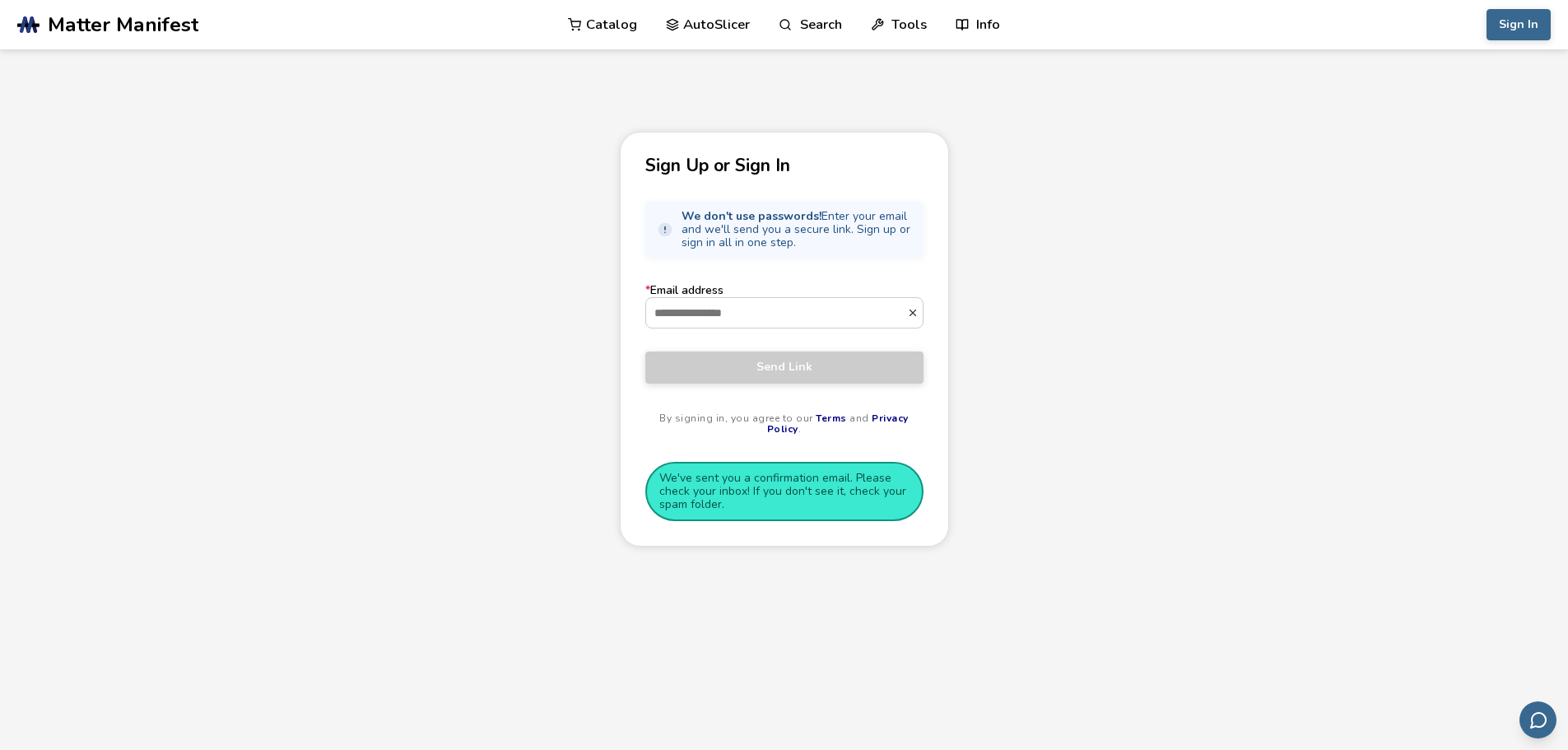
click at [172, 25] on span "Matter Manifest" at bounding box center [123, 24] width 151 height 23
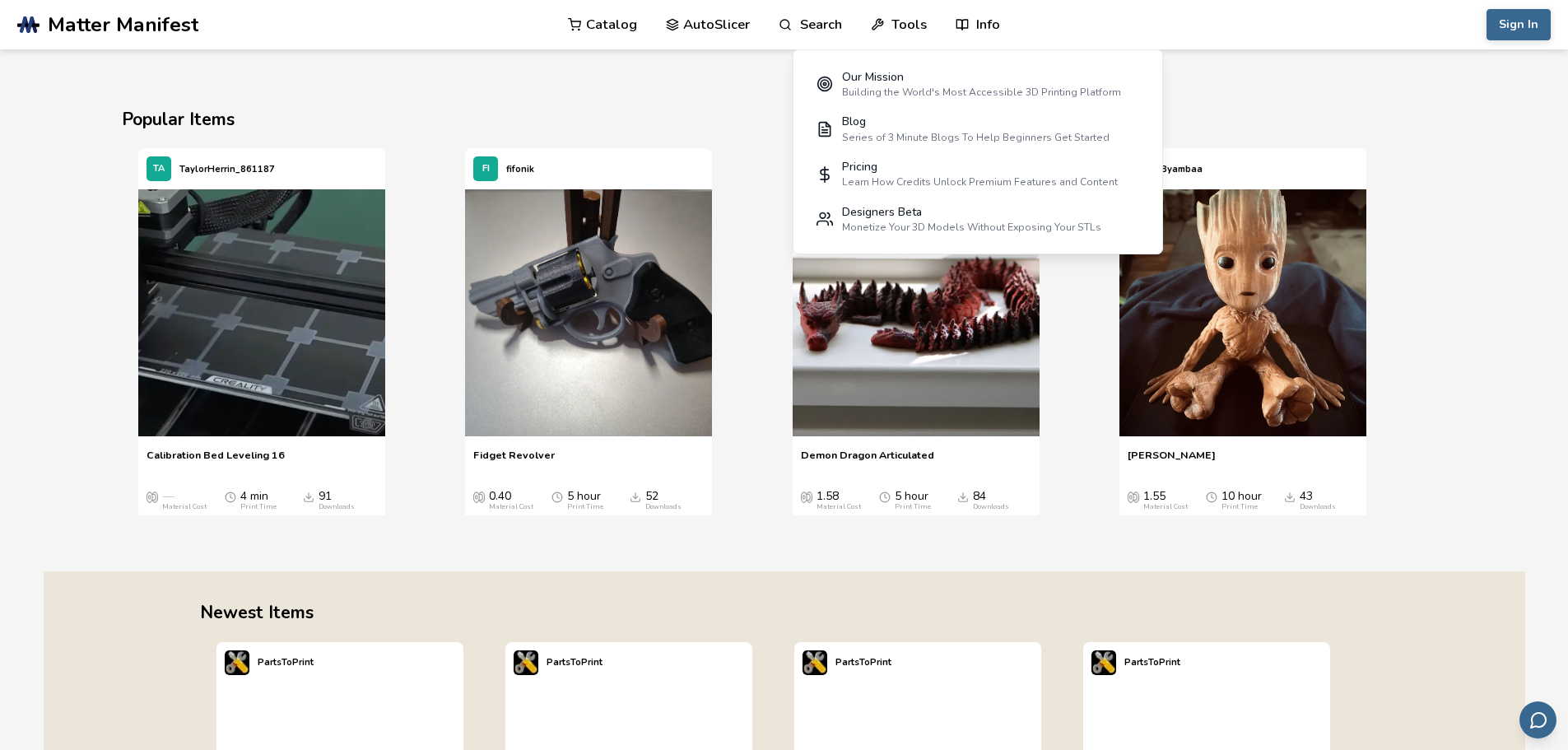
scroll to position [2222, 0]
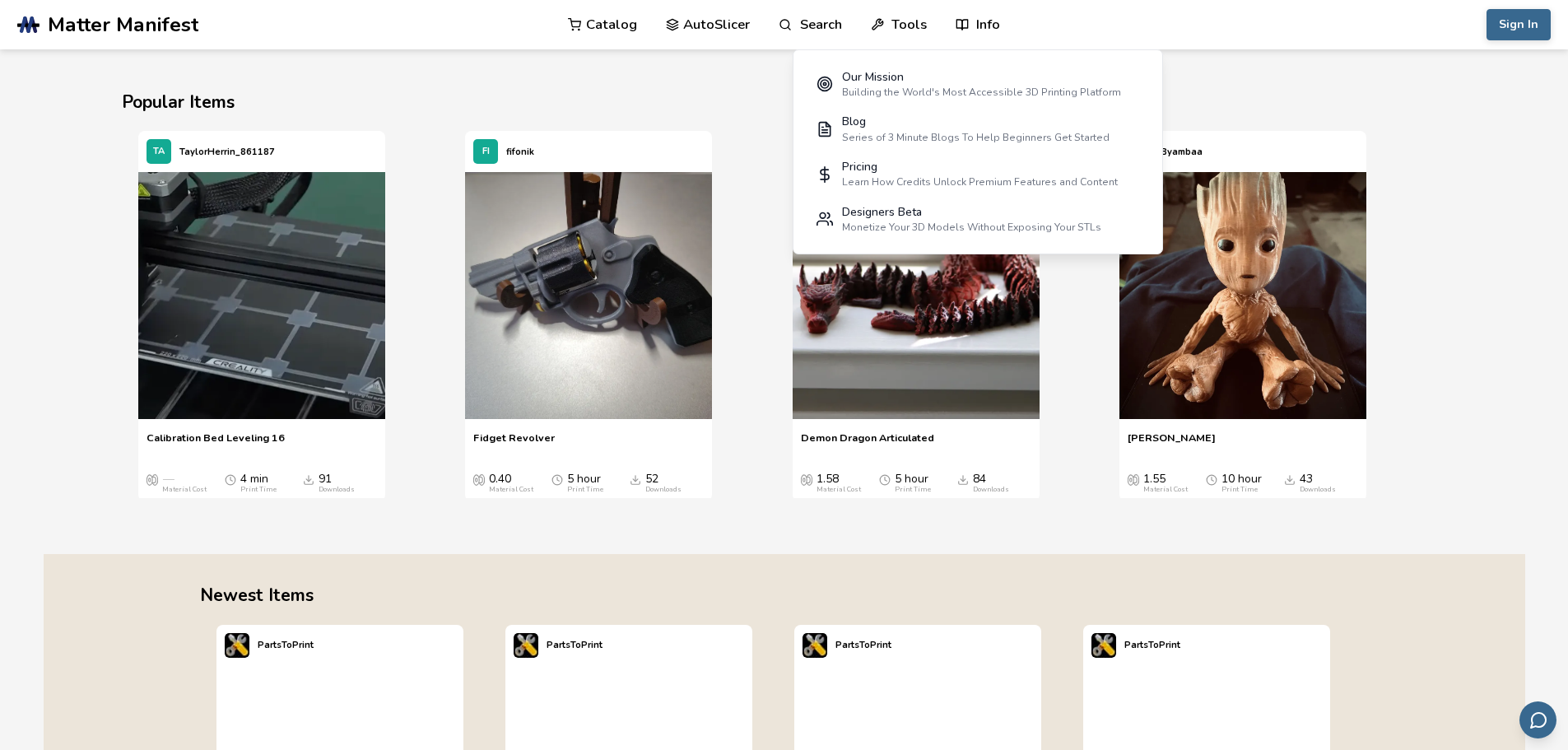
click at [1449, 461] on section "Popular Items TA TaylorHerrin_861187 Calibration Bed Leveling 16 Calibration Be…" at bounding box center [784, 294] width 1482 height 520
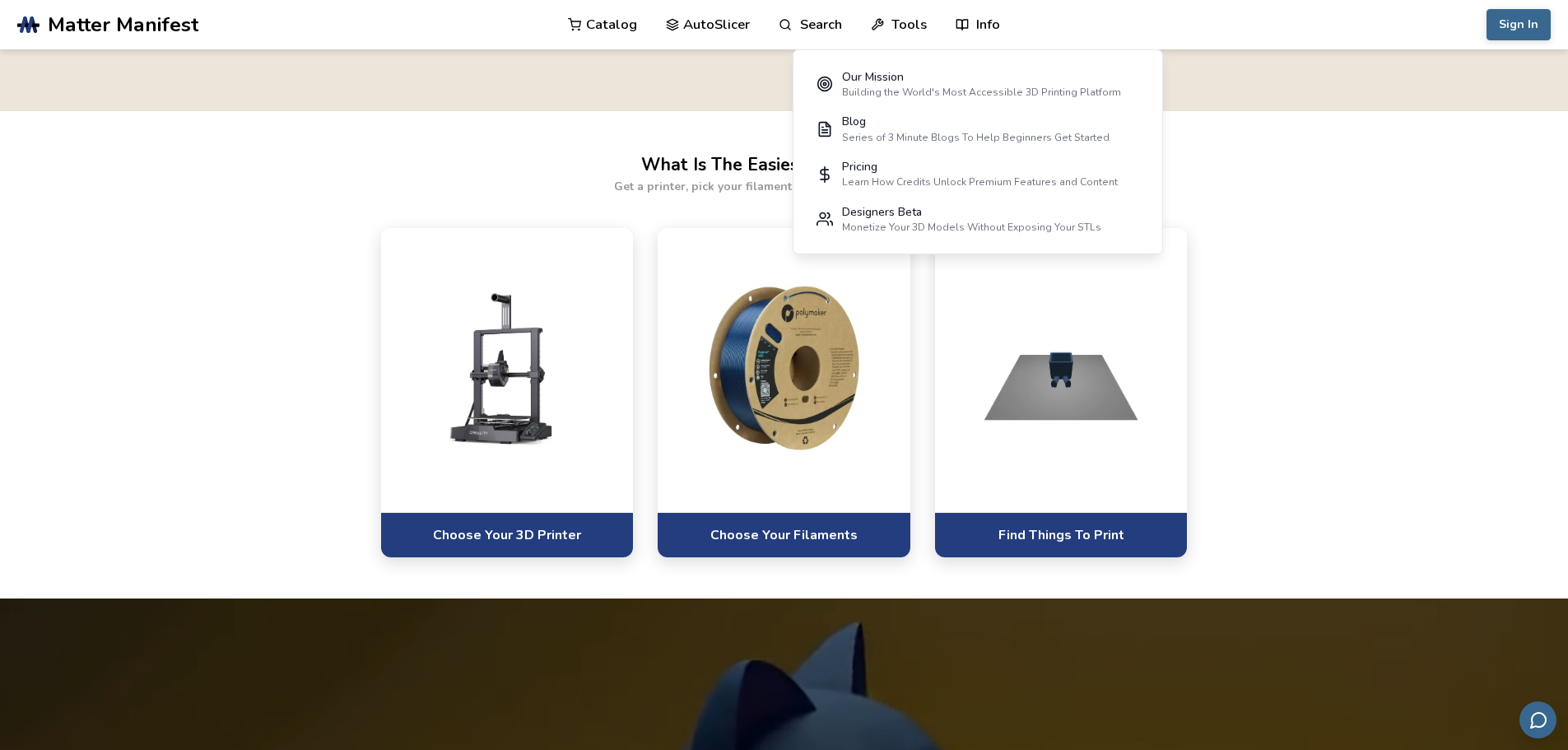
scroll to position [0, 0]
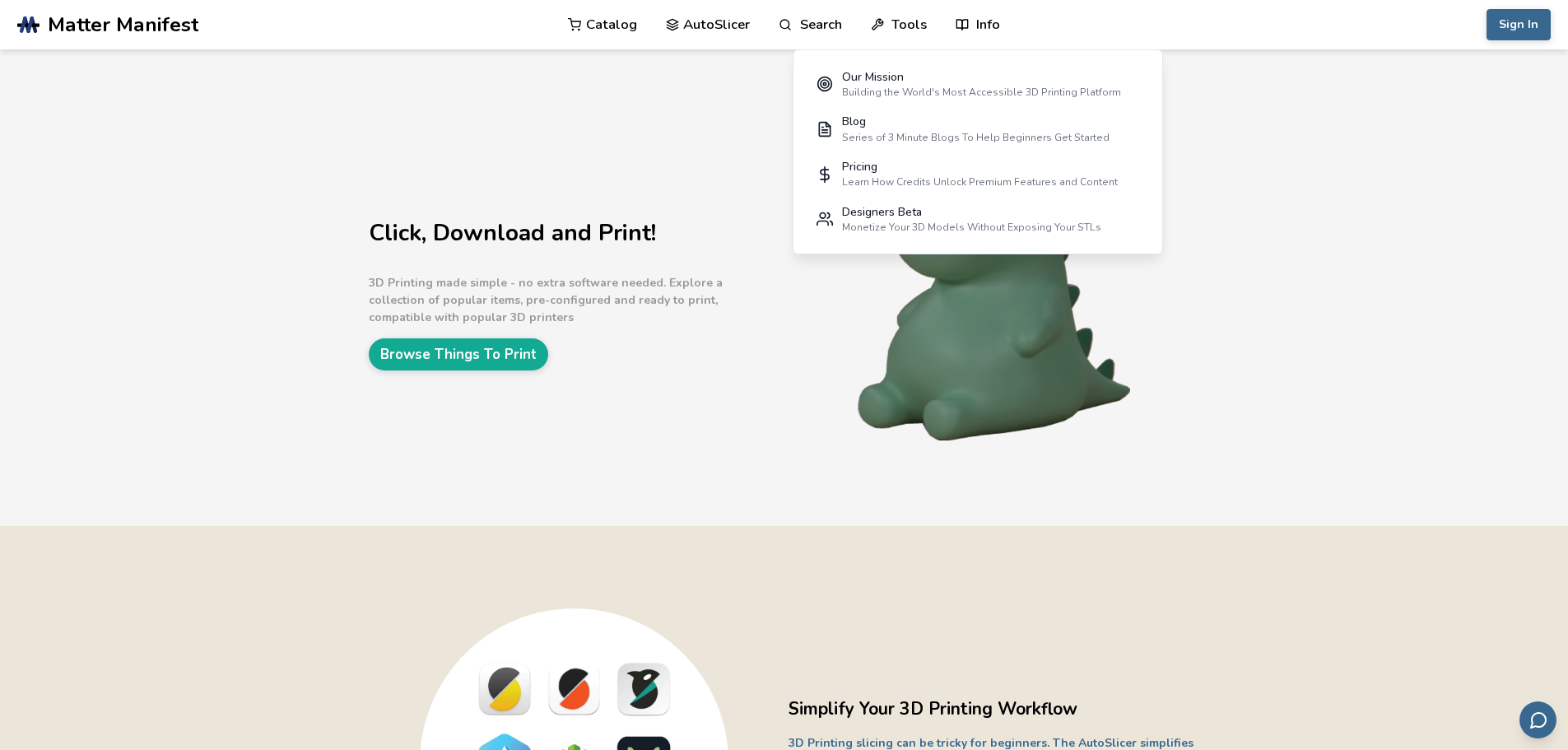
drag, startPoint x: 1420, startPoint y: 561, endPoint x: 1317, endPoint y: 124, distance: 449.0
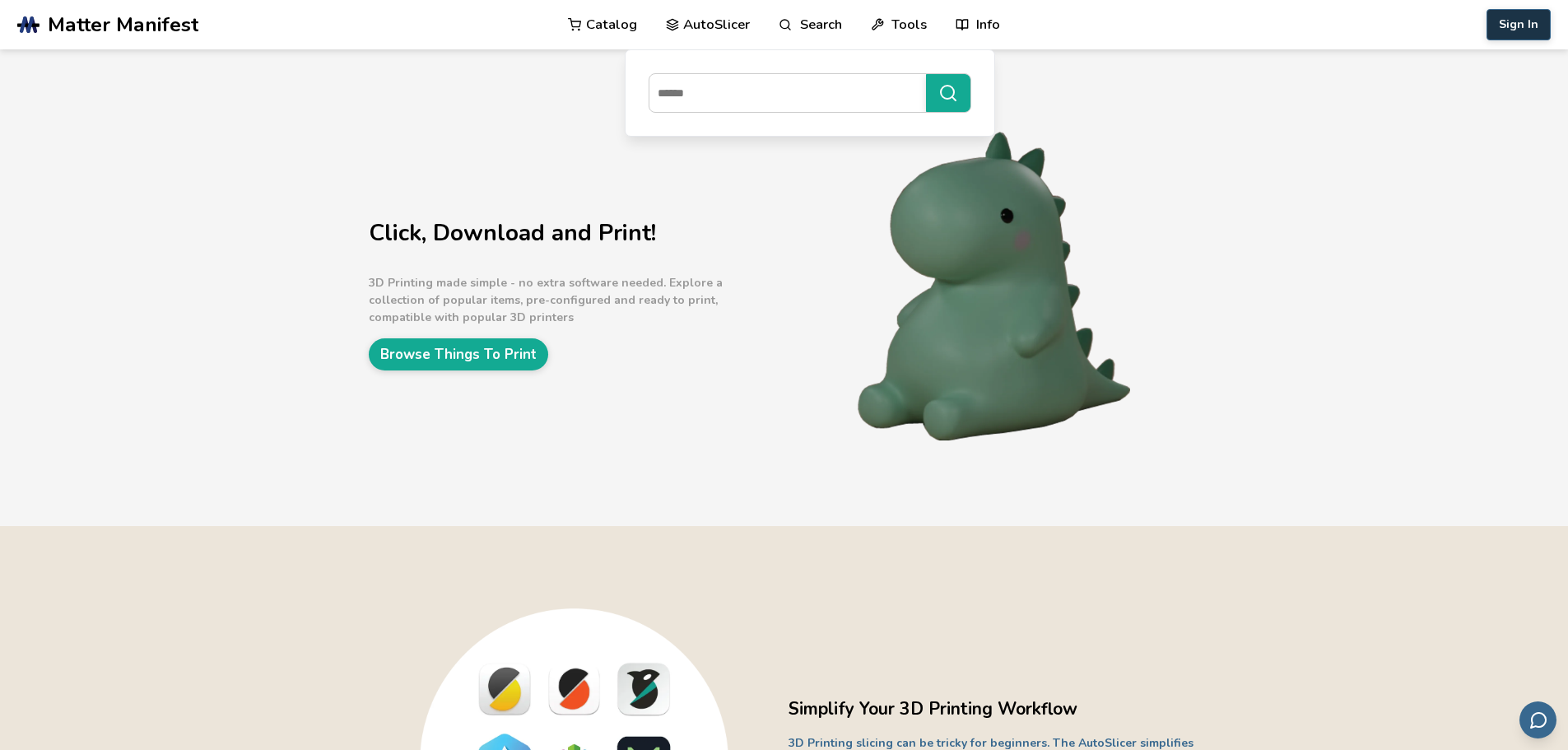
click at [1509, 19] on button "Sign In" at bounding box center [1519, 25] width 64 height 32
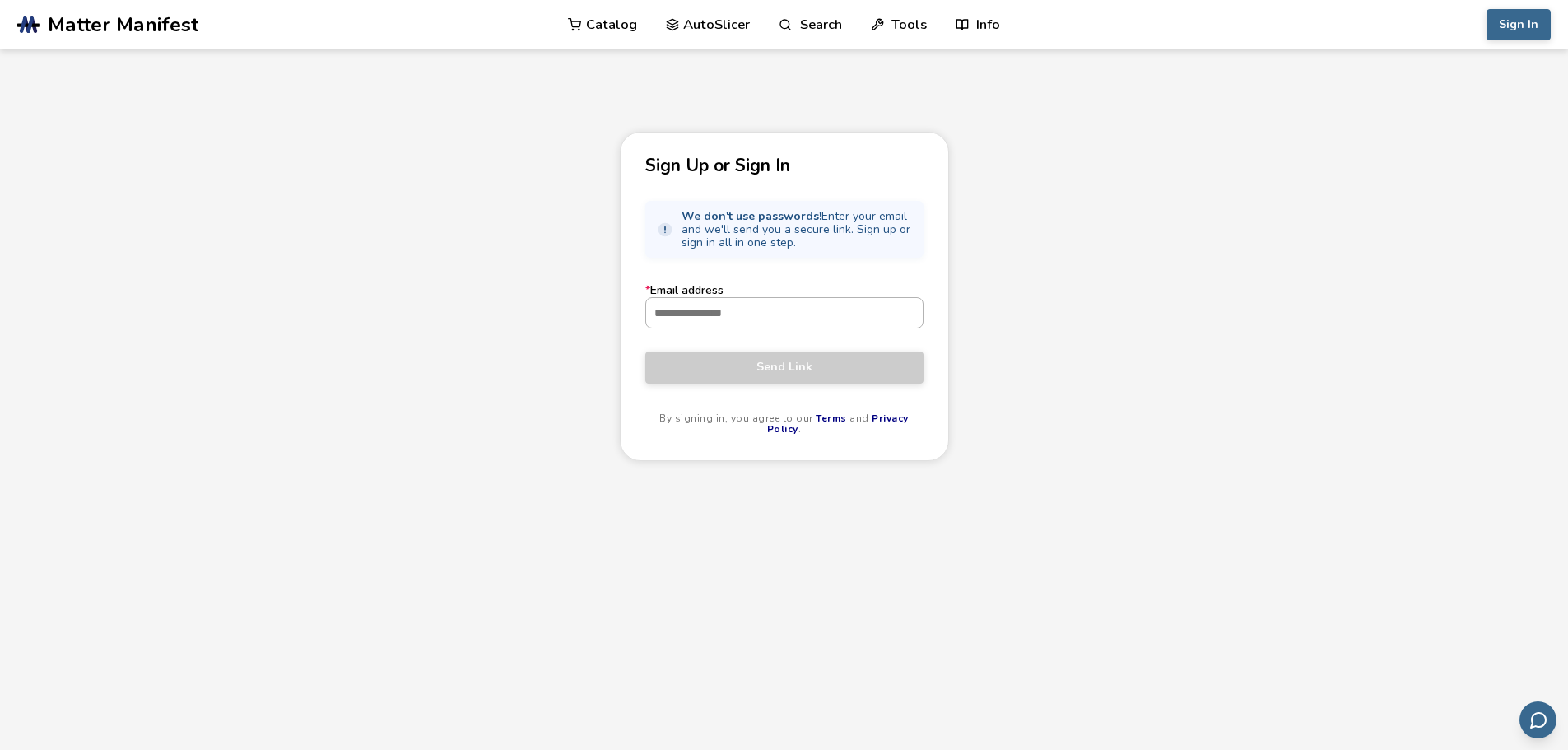
click at [742, 311] on input "* Email address" at bounding box center [784, 312] width 276 height 30
type input "**********"
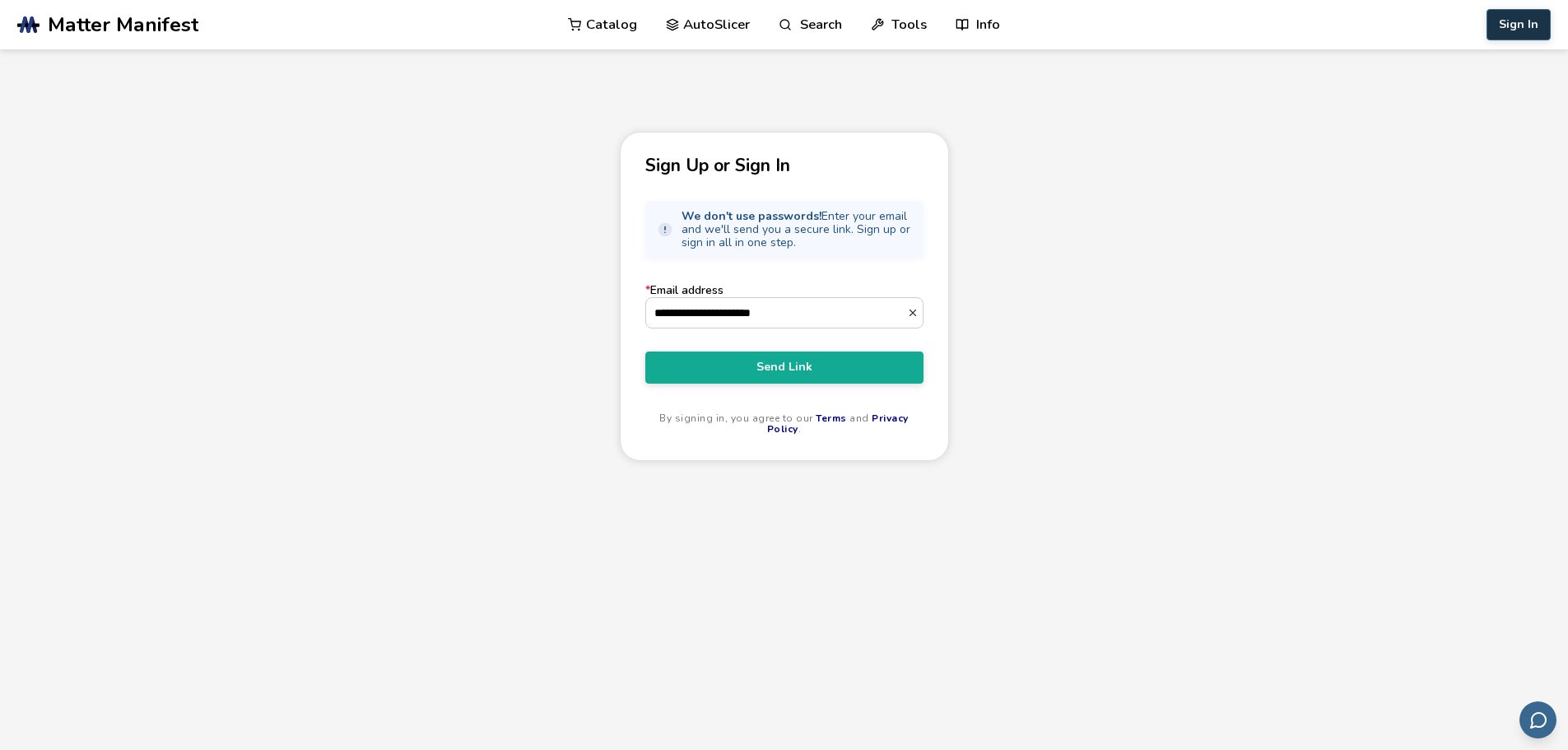
click at [1514, 26] on button "Sign In" at bounding box center [1519, 25] width 64 height 32
click at [816, 360] on button "Send Link" at bounding box center [784, 366] width 278 height 32
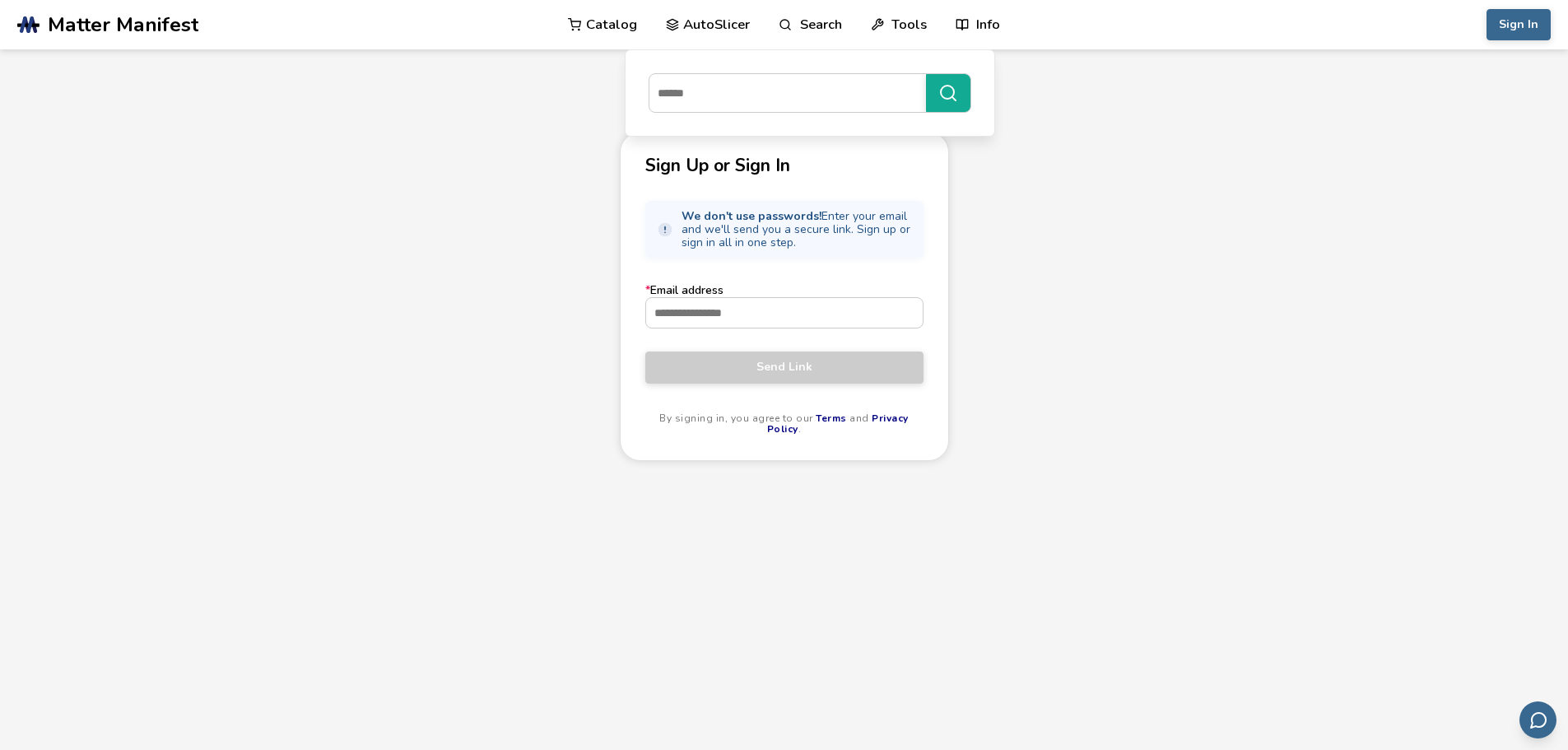
click at [716, 30] on link "AutoSlicer" at bounding box center [708, 25] width 84 height 49
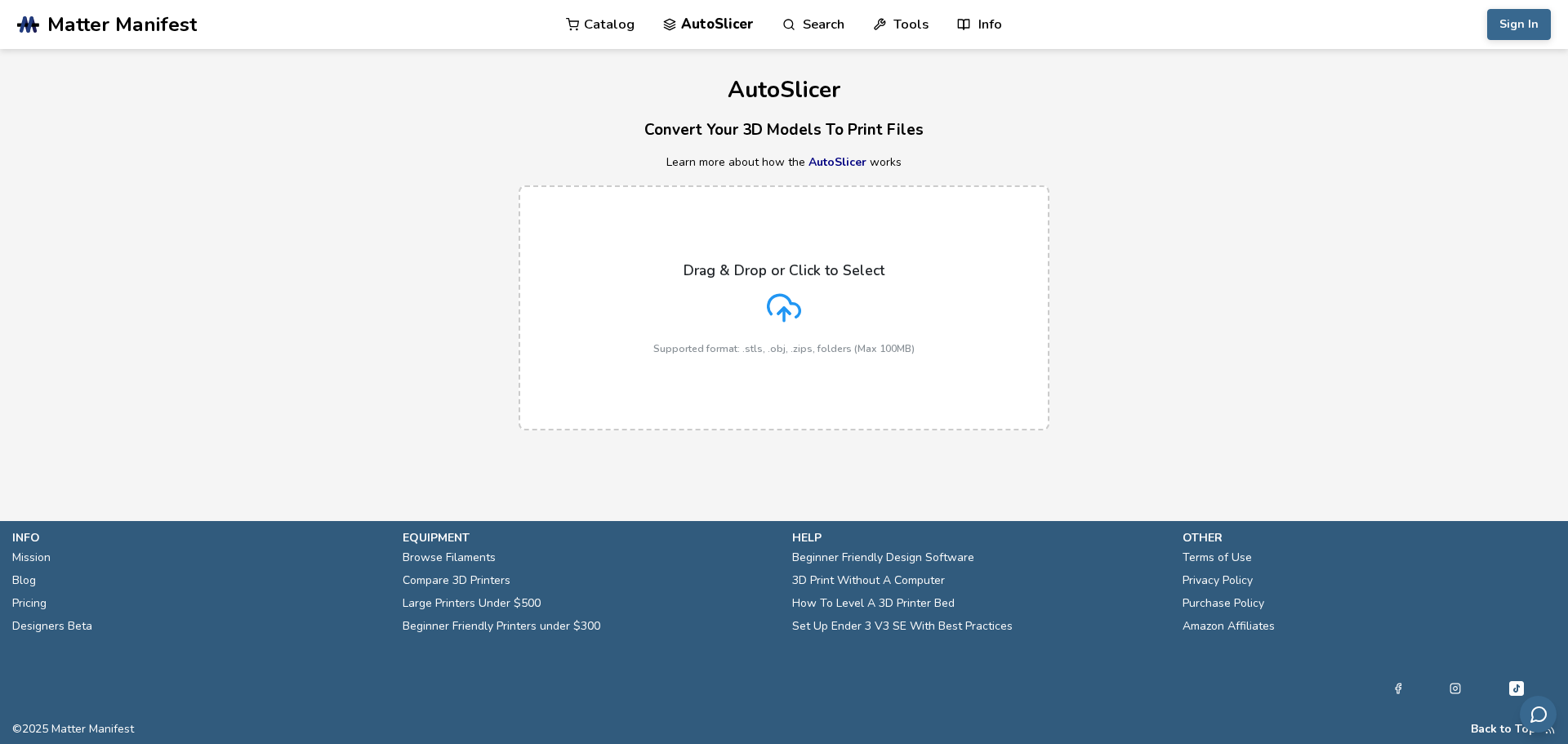
click at [602, 36] on link "Catalog" at bounding box center [600, 25] width 69 height 49
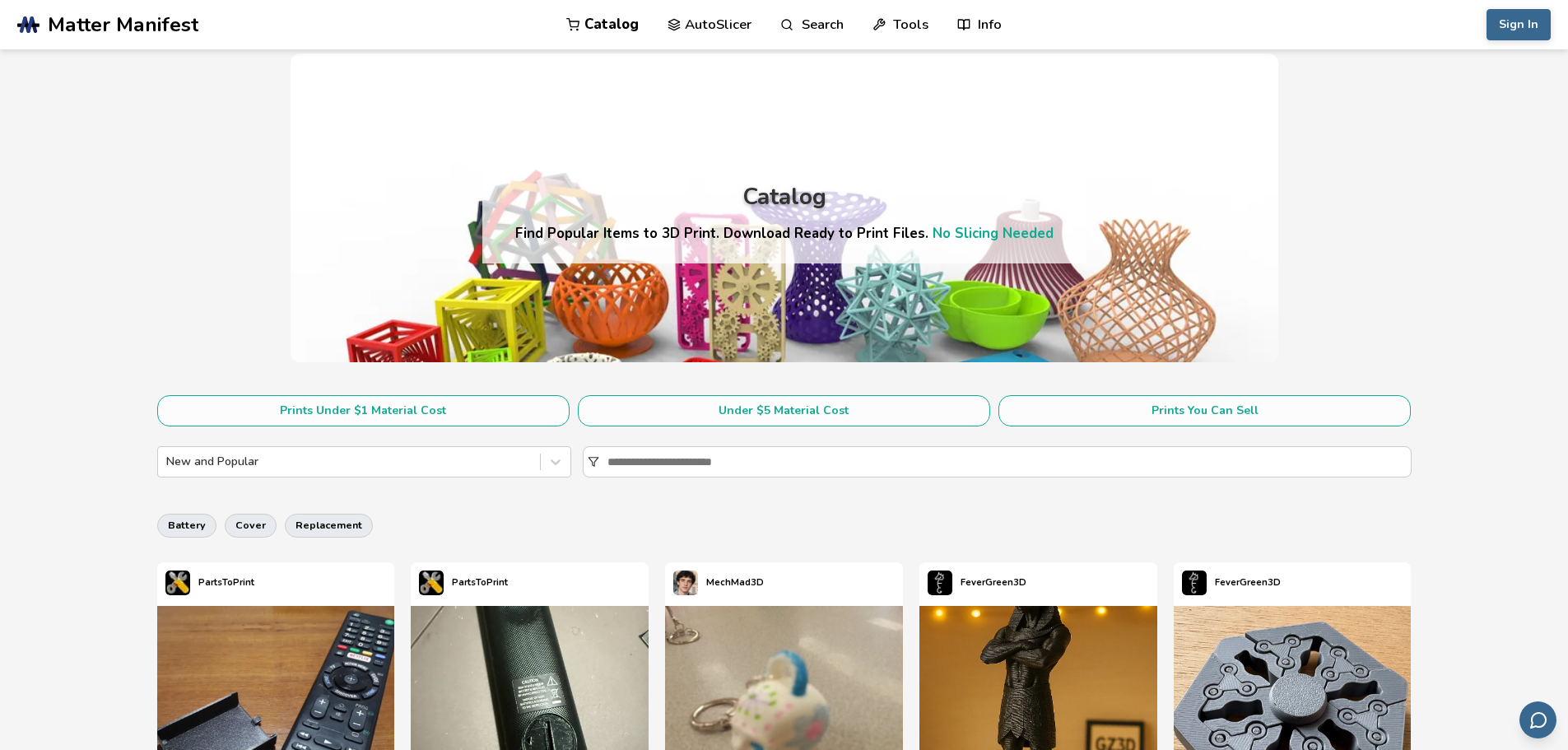
drag, startPoint x: 1473, startPoint y: 631, endPoint x: 1456, endPoint y: 430, distance: 201.7
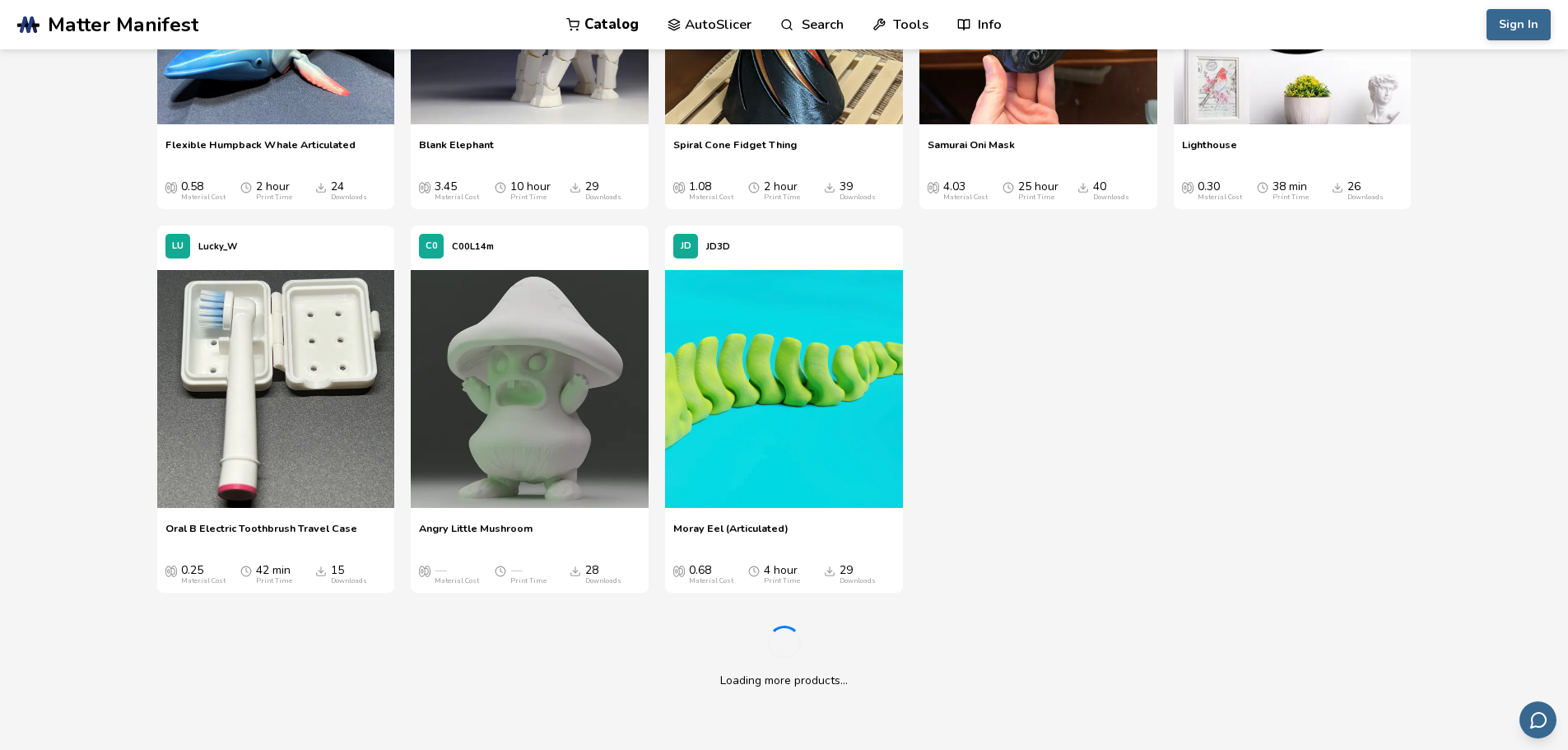
scroll to position [6500, 0]
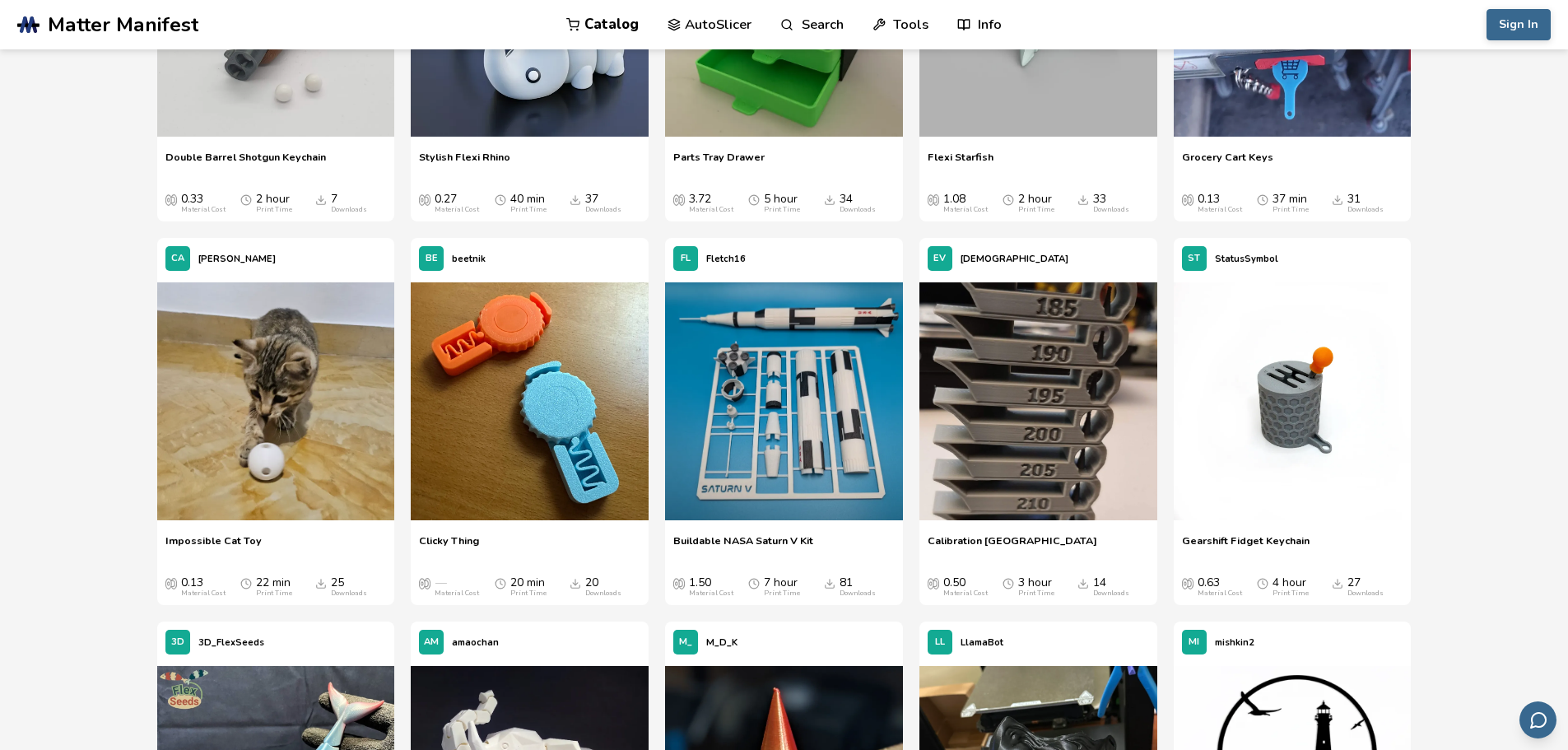
drag, startPoint x: 102, startPoint y: 646, endPoint x: 116, endPoint y: 314, distance: 332.3
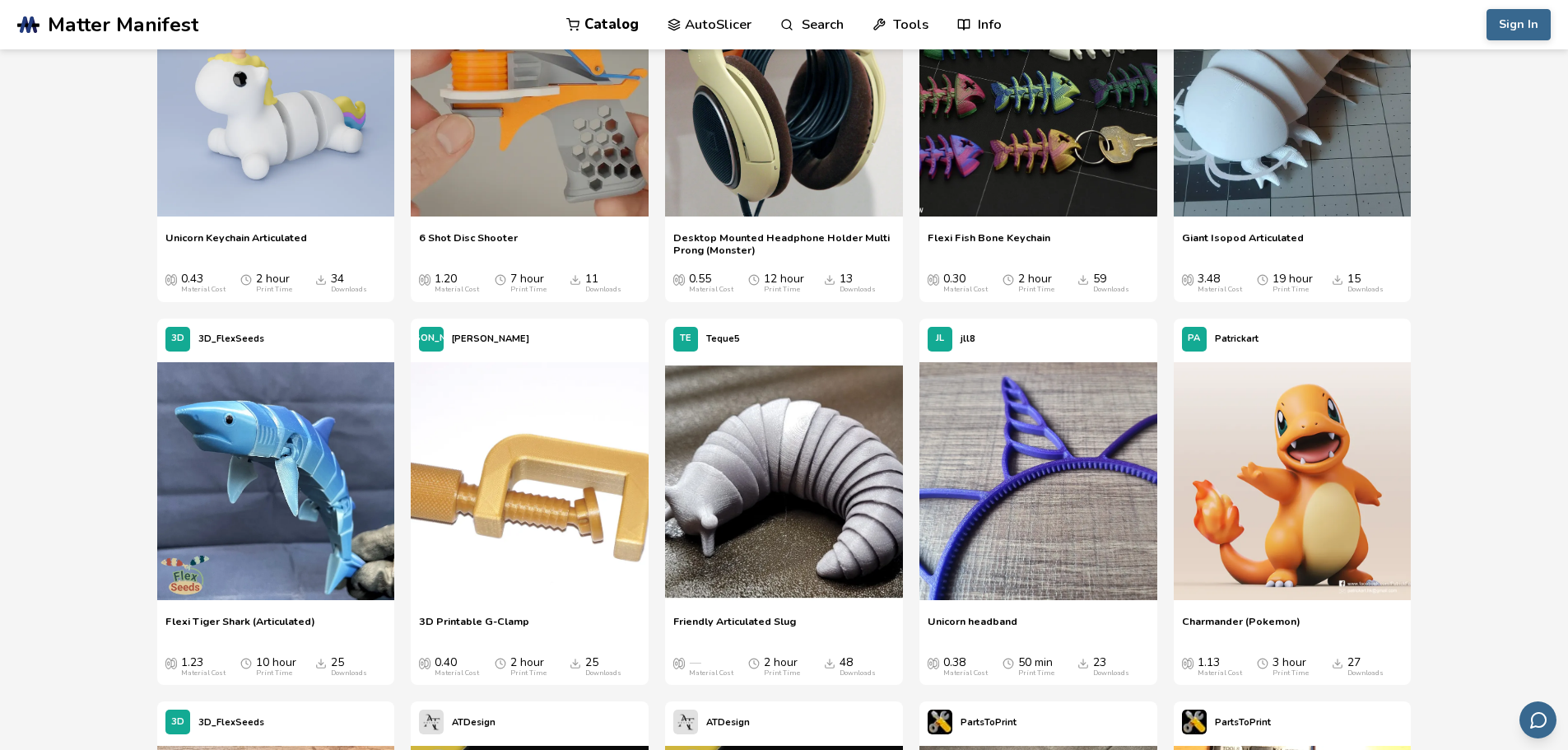
scroll to position [3217, 0]
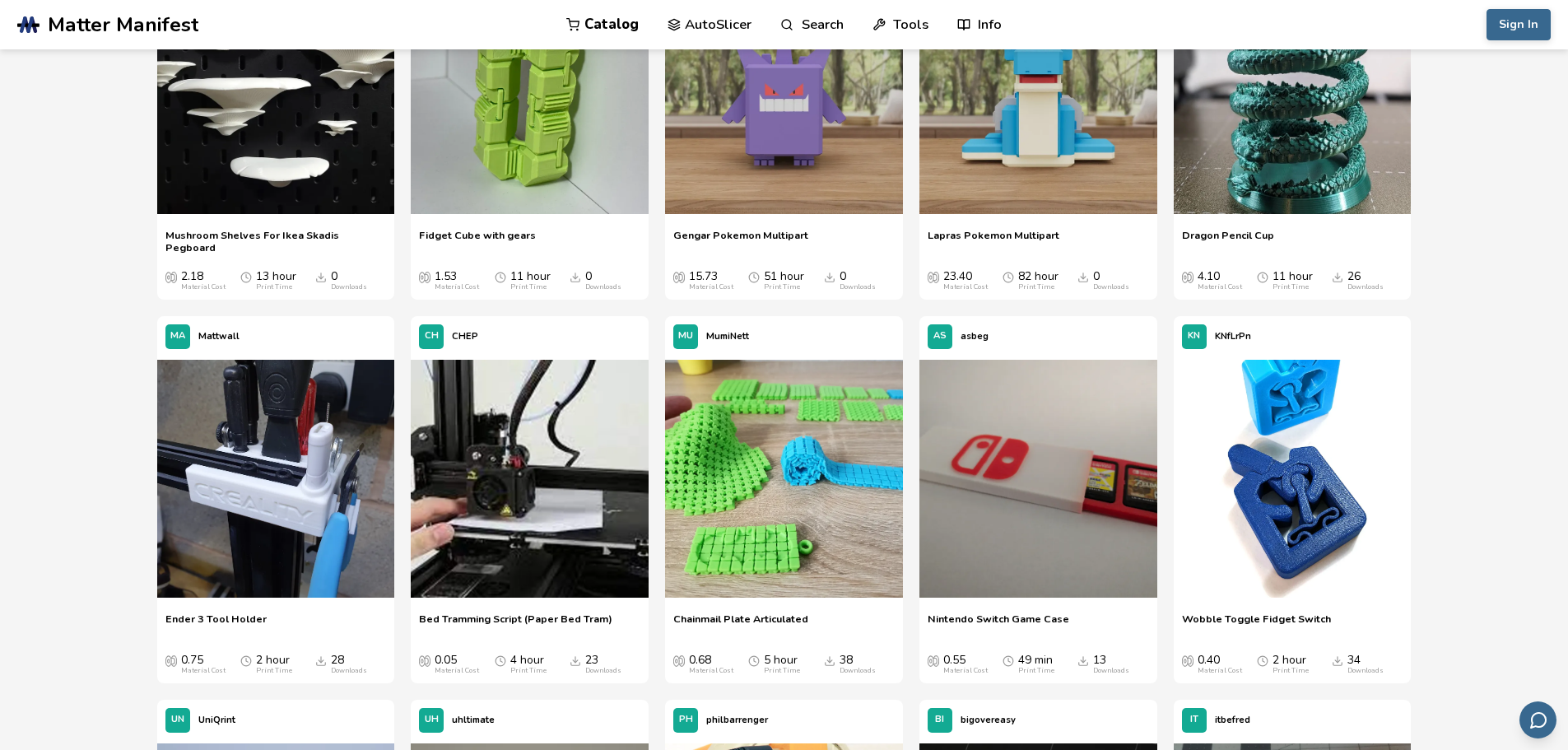
drag, startPoint x: 116, startPoint y: 268, endPoint x: 108, endPoint y: 49, distance: 219.1
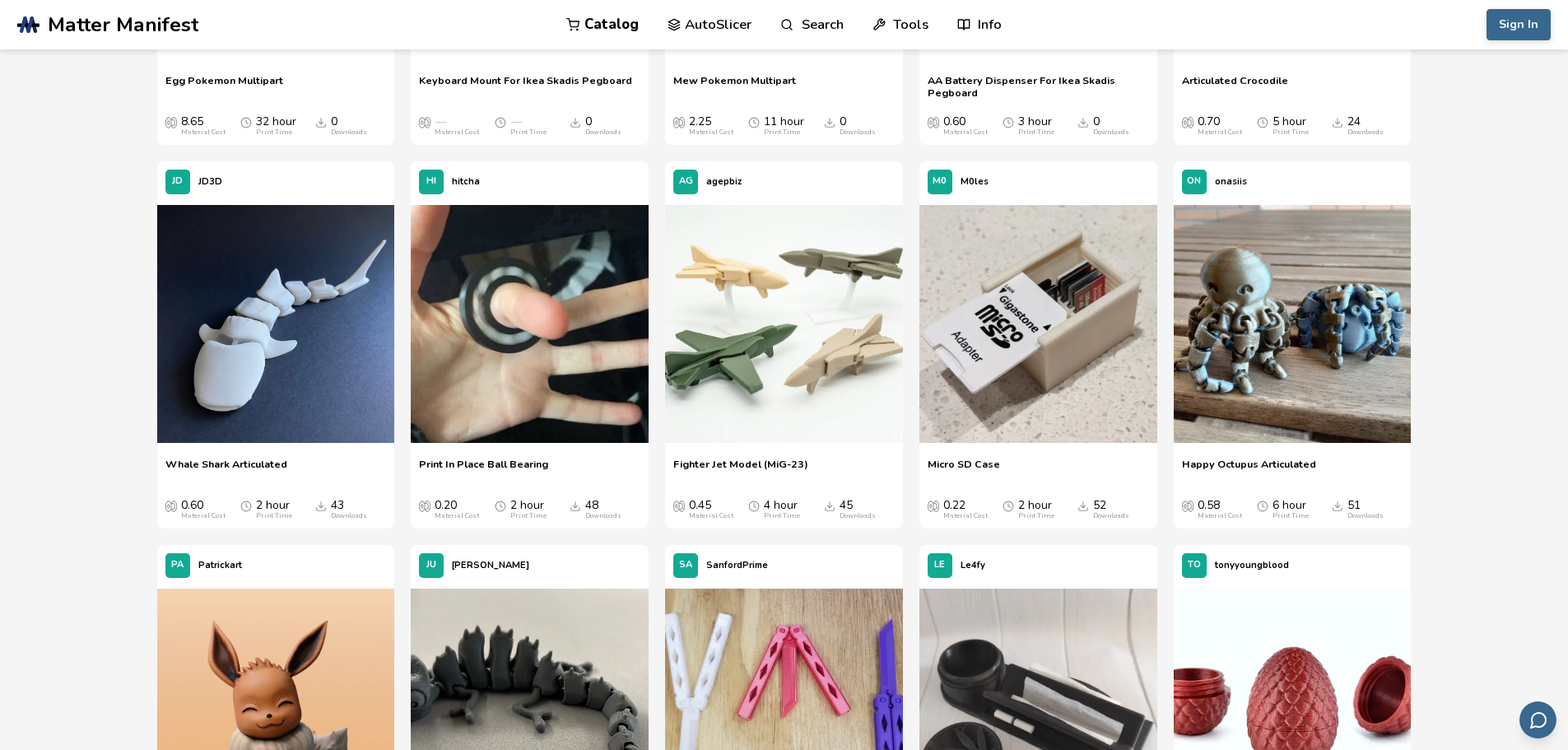
scroll to position [0, 0]
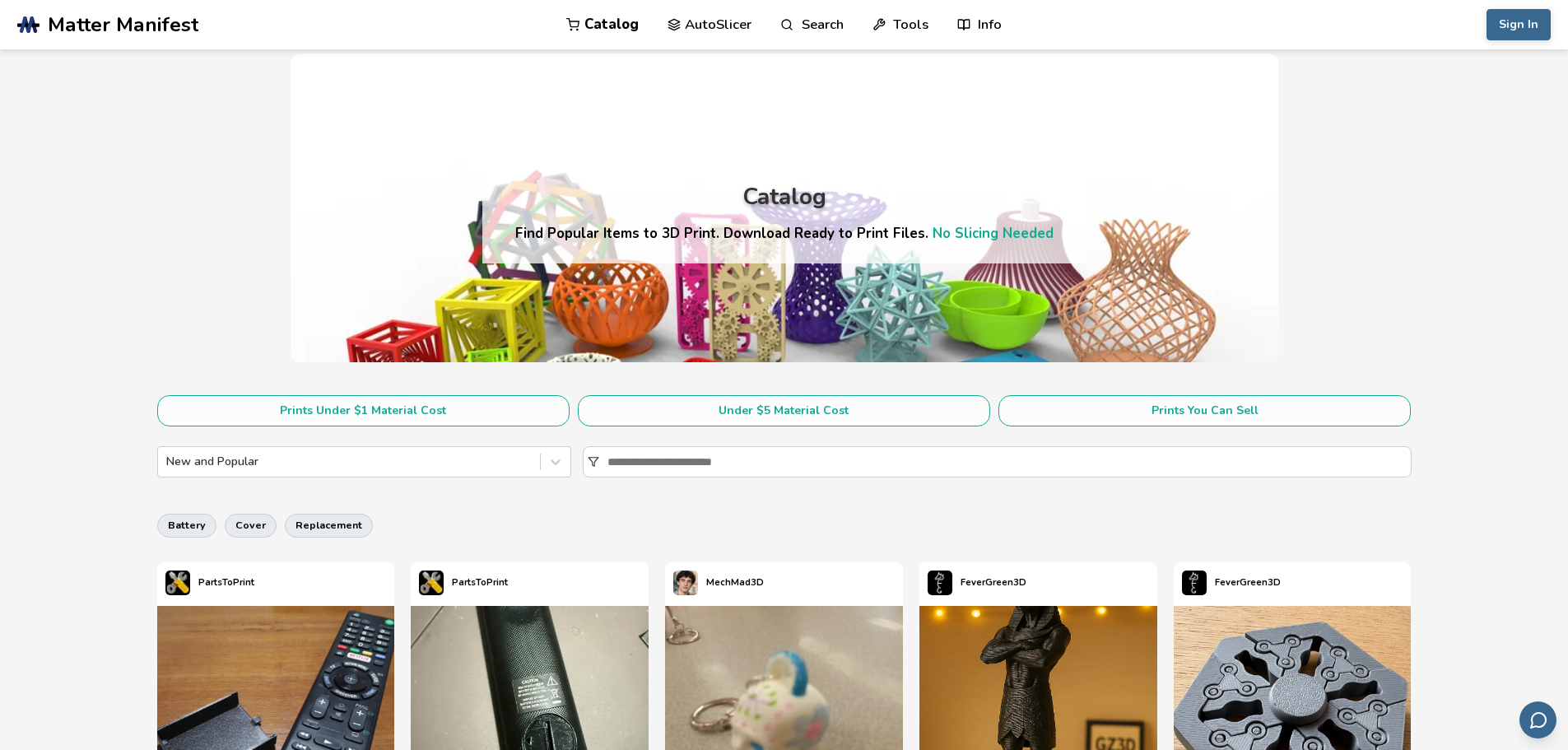
drag, startPoint x: 128, startPoint y: 526, endPoint x: 83, endPoint y: 149, distance: 379.7
click at [558, 464] on icon at bounding box center [555, 461] width 16 height 16
